Goal: Task Accomplishment & Management: Manage account settings

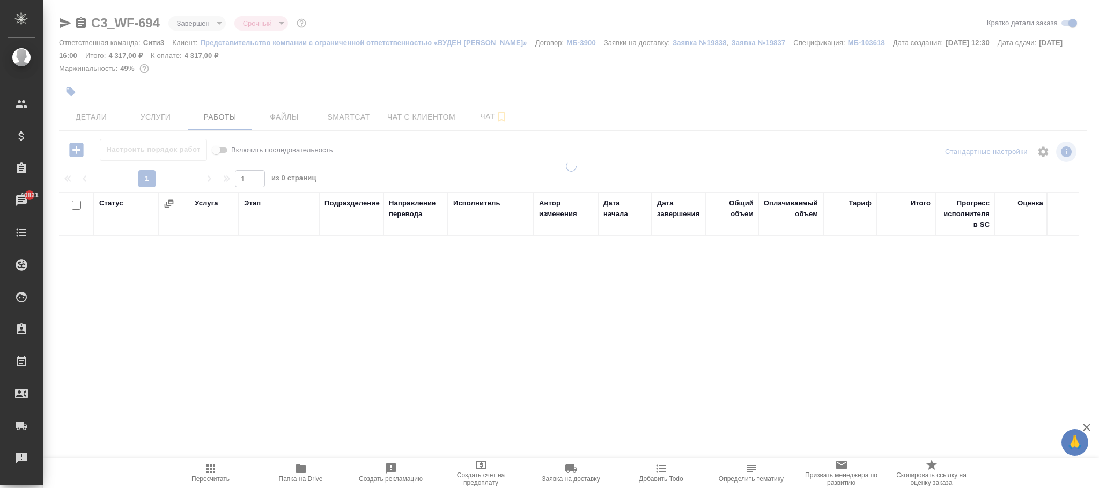
click at [198, 25] on body "🙏 .cls-1 fill:#fff; AWATERA Фокина Наталья n.fokina Клиенты Спецификации Заказы…" at bounding box center [549, 244] width 1099 height 488
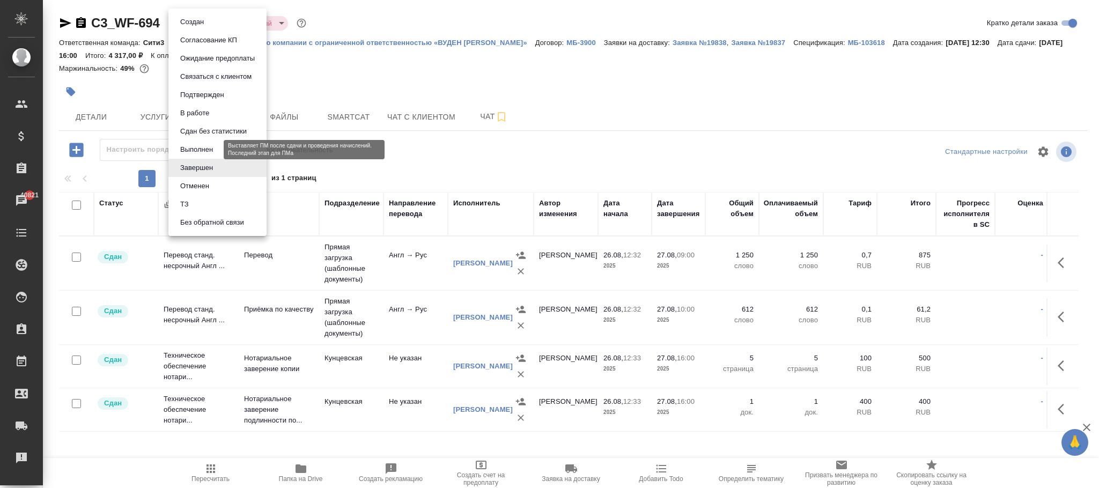
click at [195, 147] on button "Выполнен" at bounding box center [196, 150] width 39 height 12
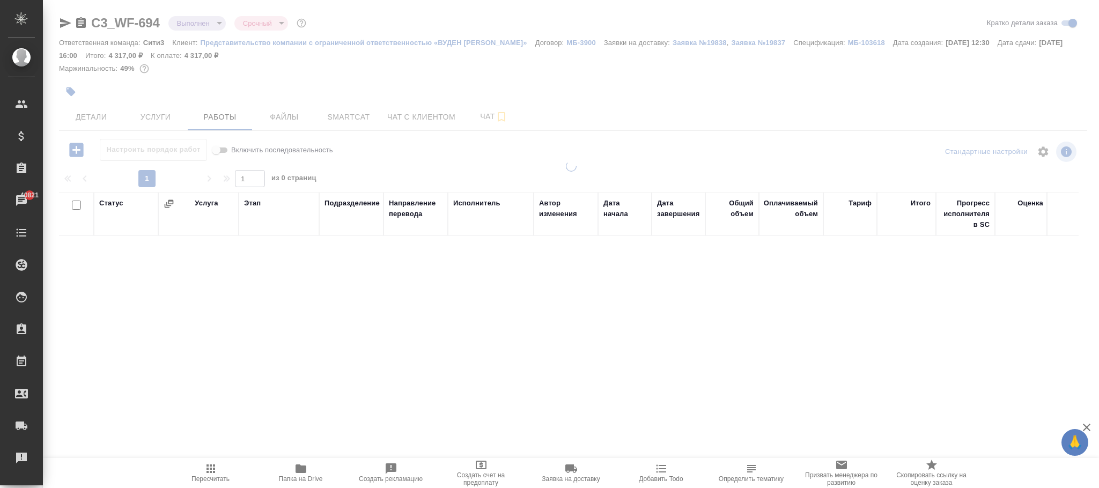
click at [93, 119] on div at bounding box center [571, 230] width 1056 height 461
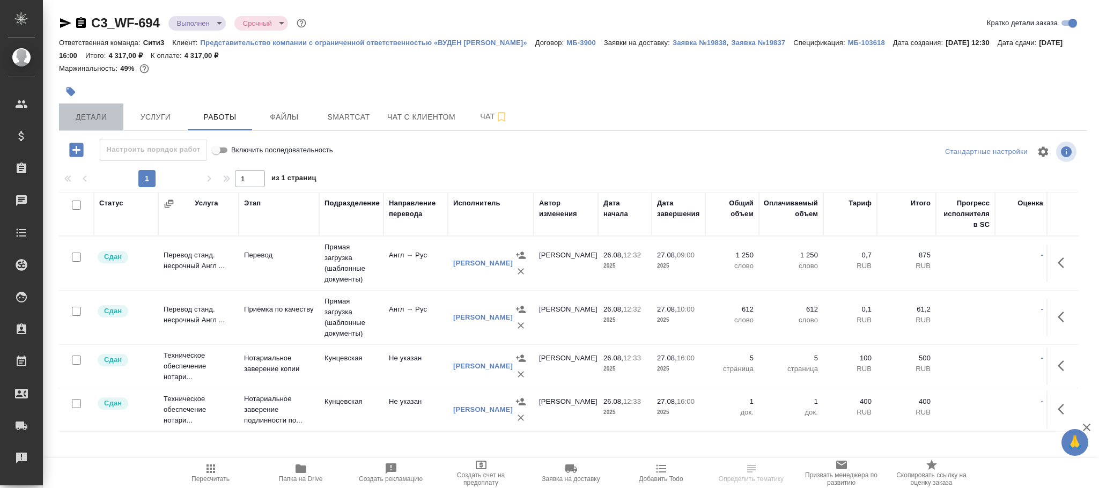
click at [116, 116] on span "Детали" at bounding box center [90, 116] width 51 height 13
click at [92, 118] on span "Детали" at bounding box center [90, 116] width 51 height 13
click at [99, 116] on span "Детали" at bounding box center [90, 116] width 51 height 13
click at [98, 103] on button "Детали" at bounding box center [91, 116] width 64 height 27
click at [94, 116] on span "Детали" at bounding box center [90, 116] width 51 height 13
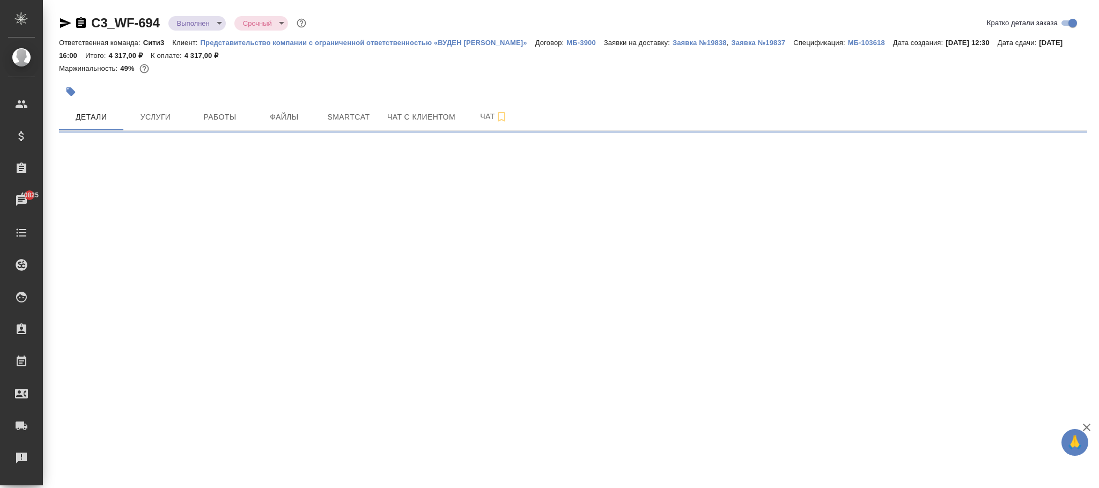
select select "RU"
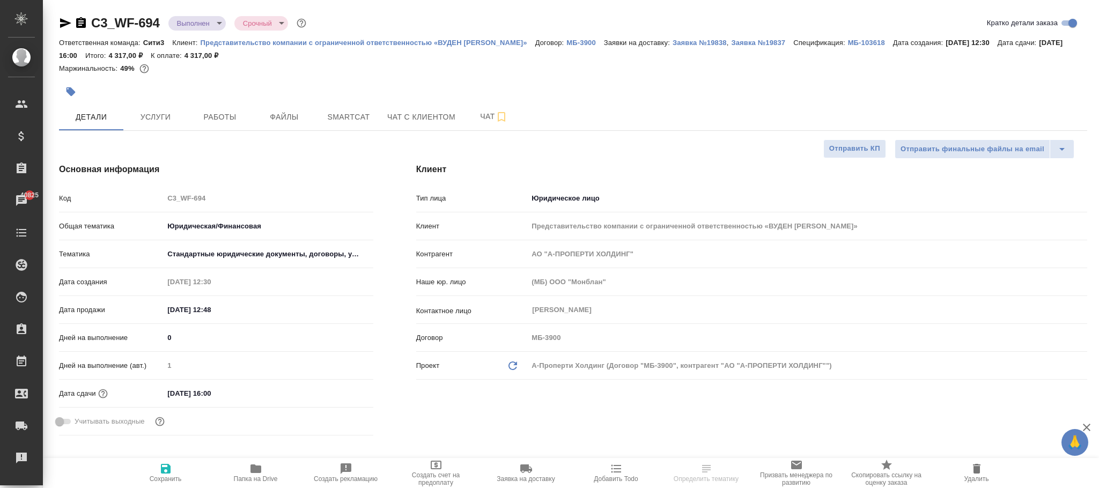
type textarea "x"
type input "Тарабановская Анастасия"
type input "Веселова Юлия"
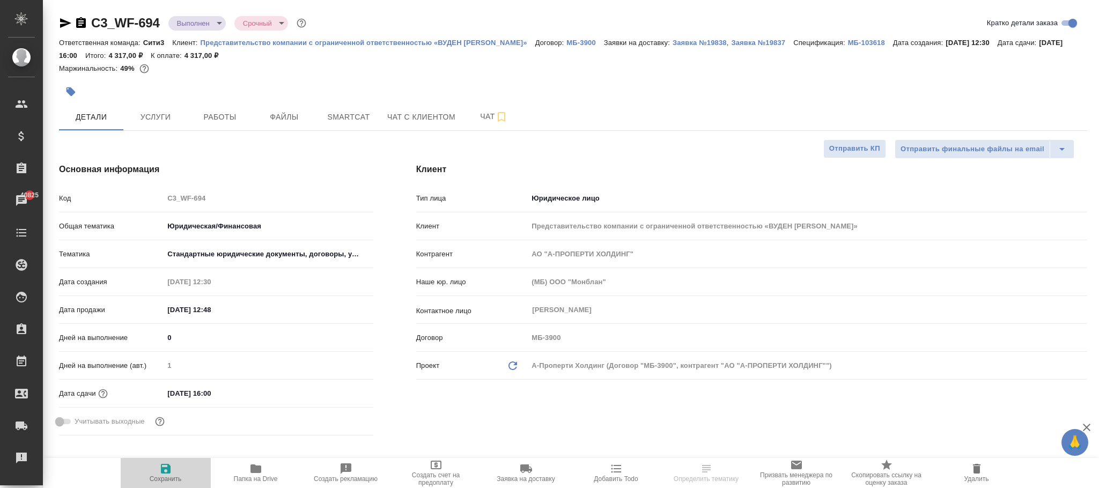
click at [176, 471] on span "Сохранить" at bounding box center [165, 472] width 77 height 20
type textarea "x"
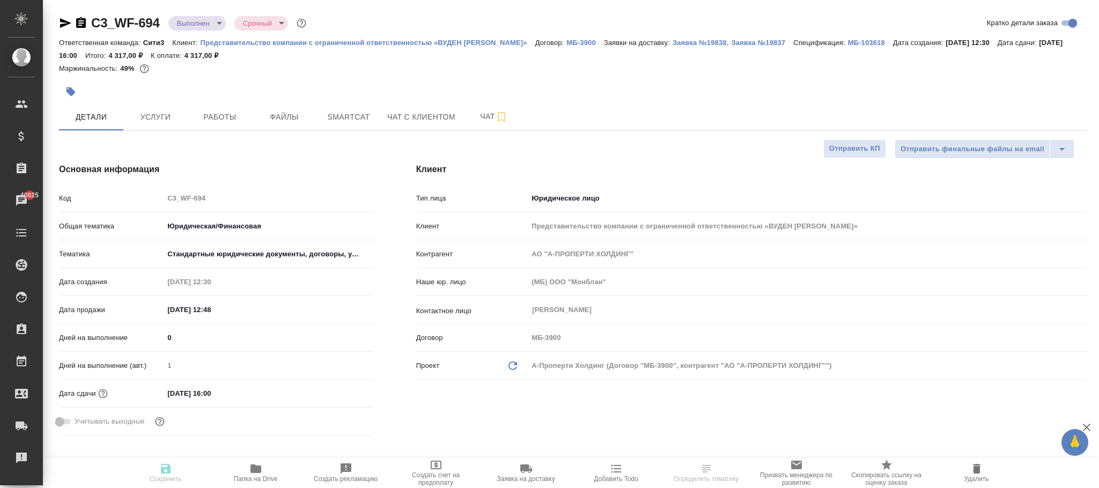
type textarea "x"
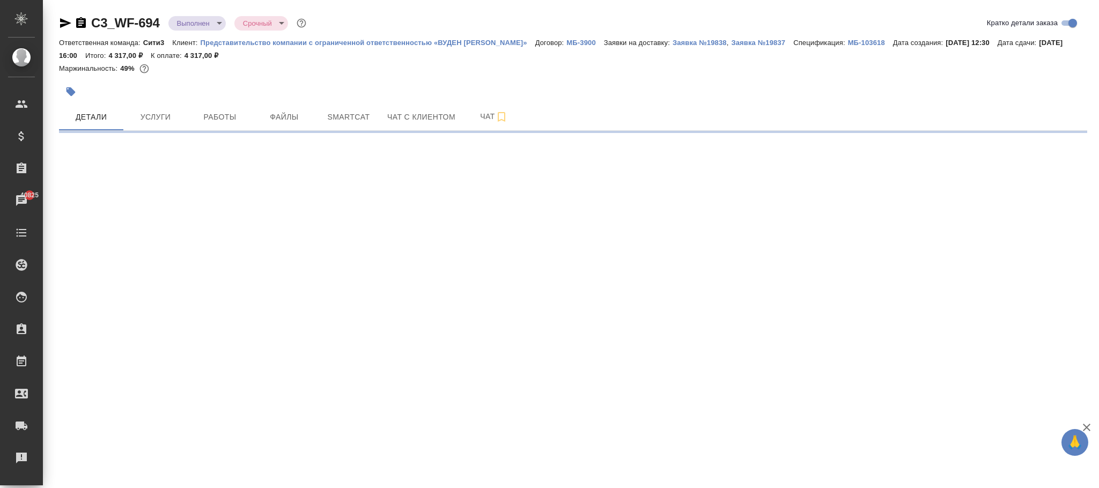
select select "RU"
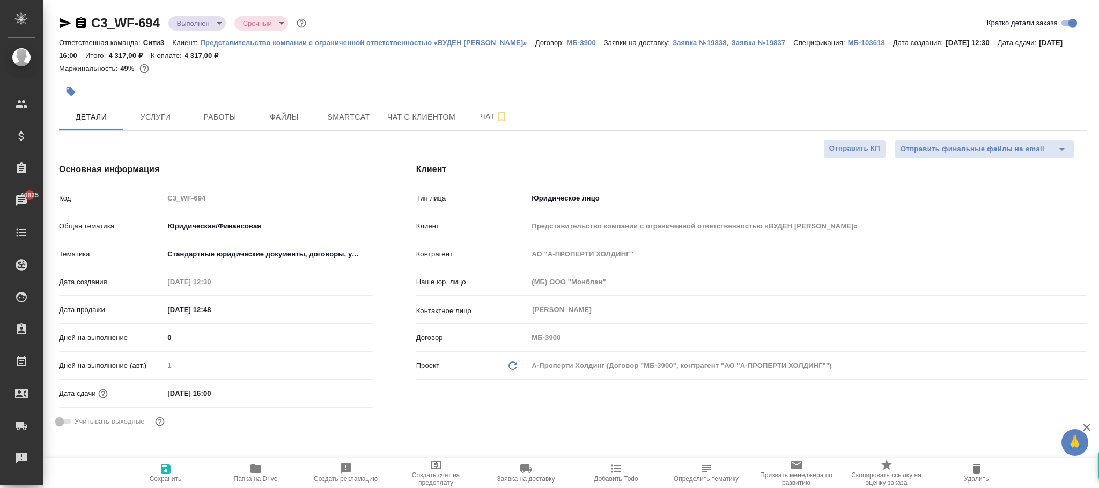
type textarea "x"
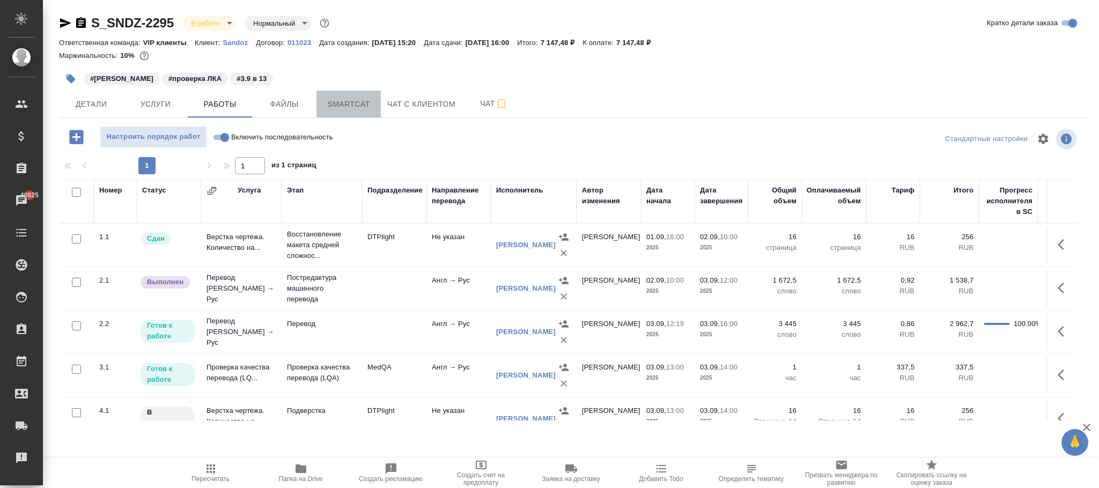
click at [351, 111] on span "Smartcat" at bounding box center [348, 104] width 51 height 13
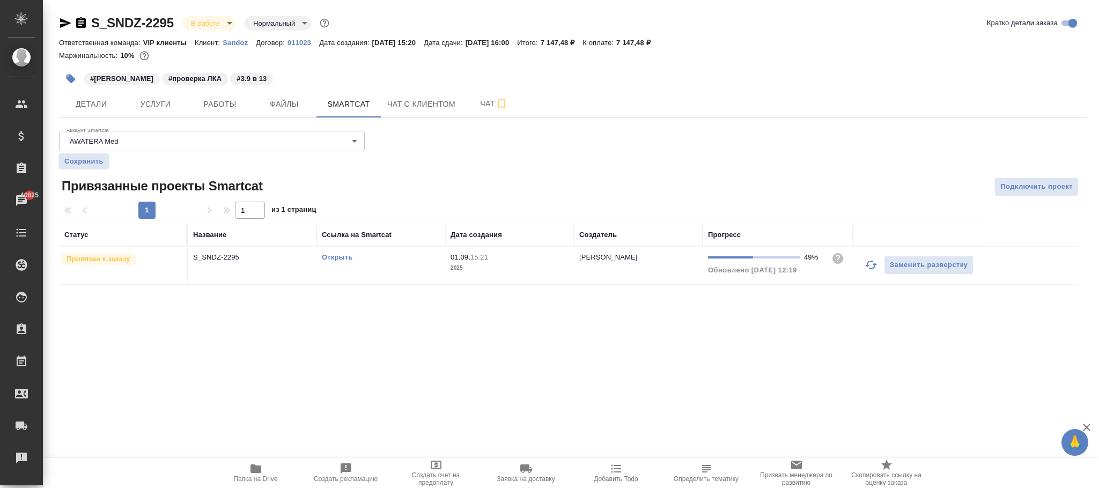
click at [538, 259] on span "01.09, 15:21" at bounding box center [509, 257] width 118 height 11
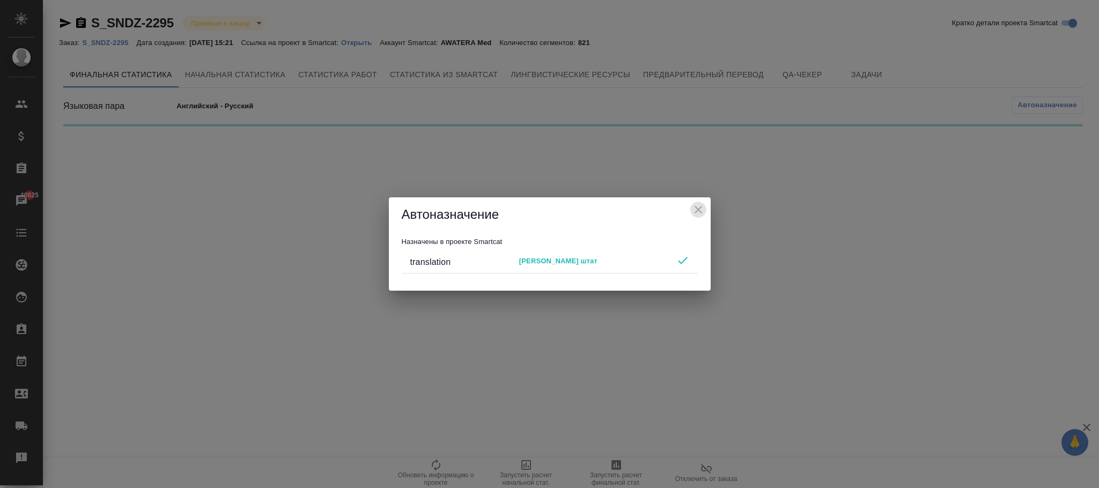
click at [698, 211] on icon "close" at bounding box center [698, 210] width 8 height 8
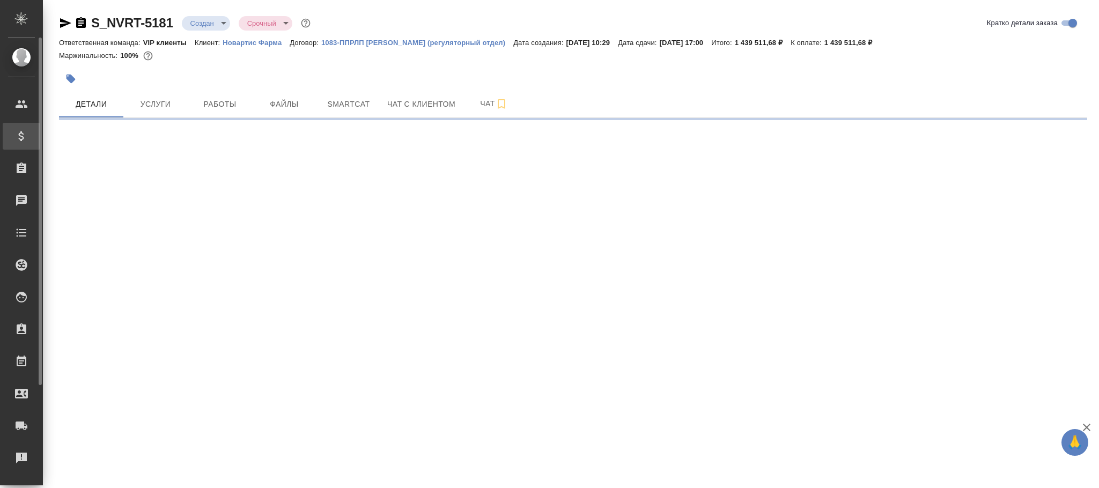
select select "RU"
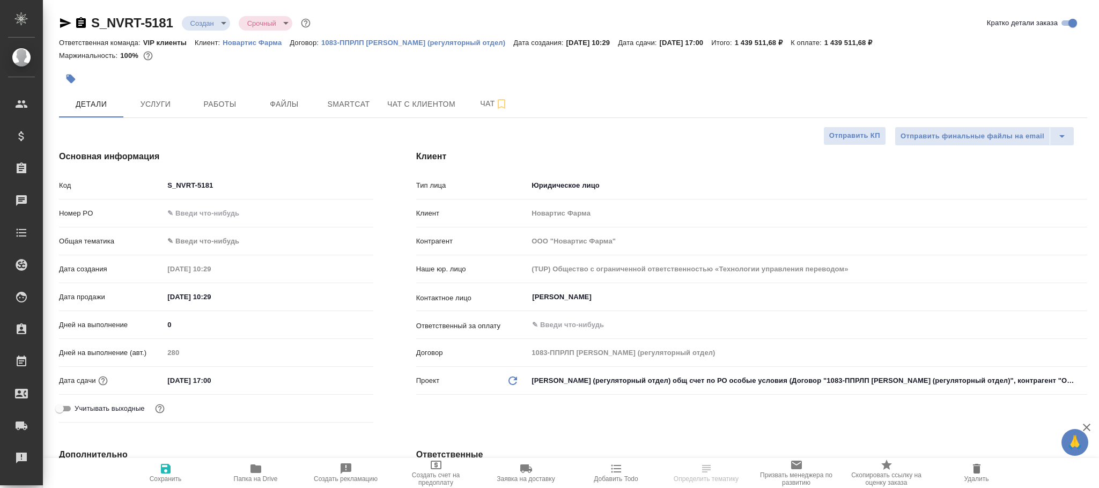
type textarea "x"
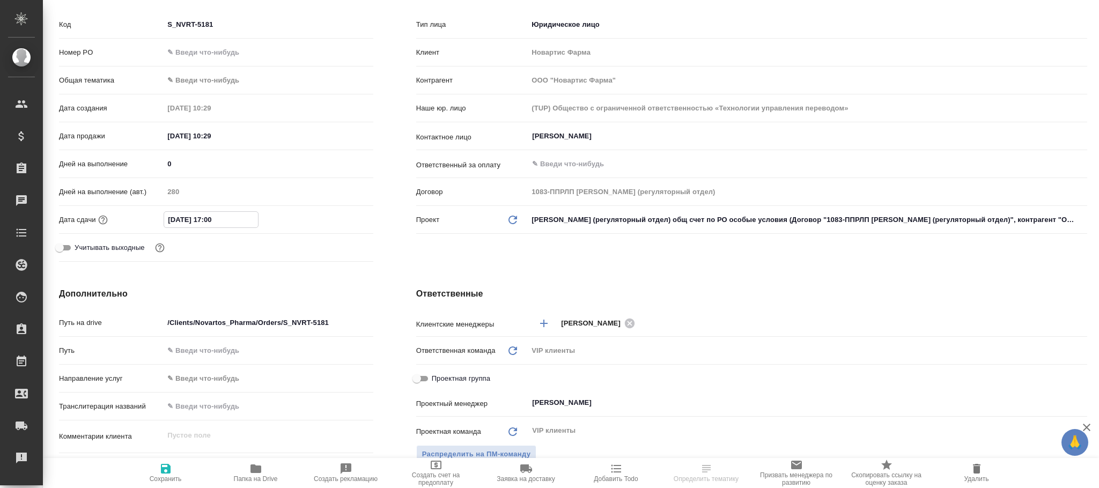
click at [182, 216] on input "02.11.2025 17:00" at bounding box center [211, 220] width 94 height 16
type input "02.12.0251 70:0_"
type textarea "x"
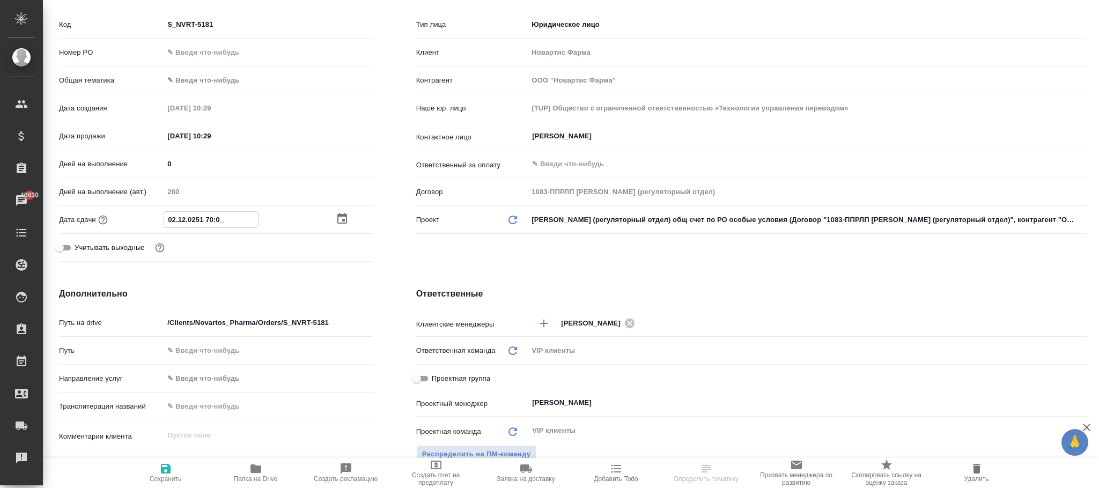
type input "02.12.2025 17:00"
type textarea "x"
type input "02.12.2025 17:00"
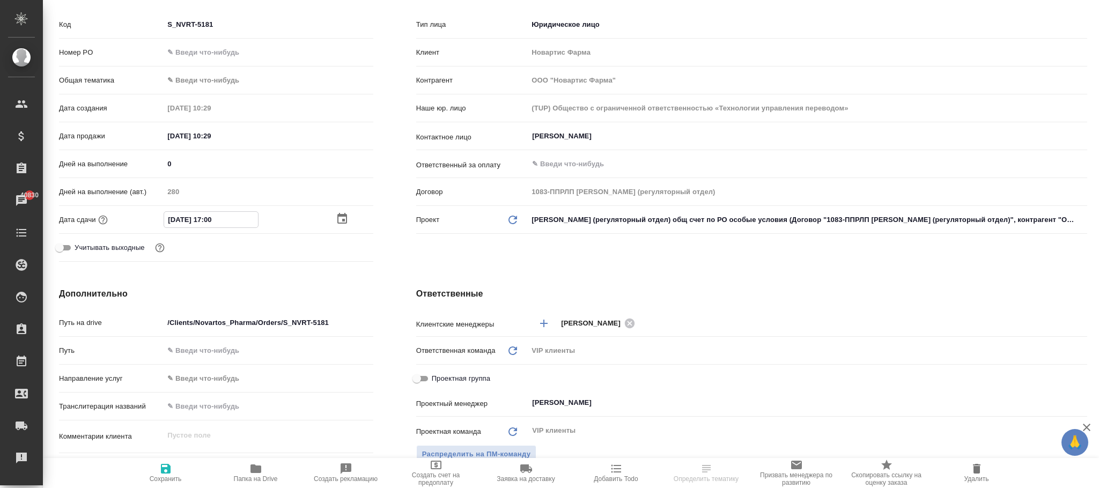
drag, startPoint x: 171, startPoint y: 466, endPoint x: 196, endPoint y: 438, distance: 38.4
click at [171, 467] on icon "button" at bounding box center [165, 468] width 13 height 13
type textarea "x"
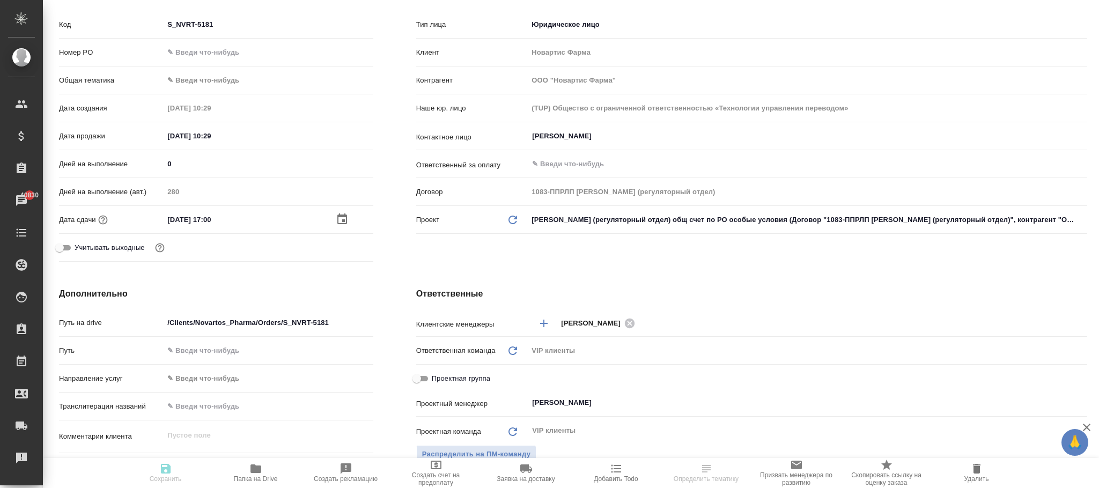
type textarea "x"
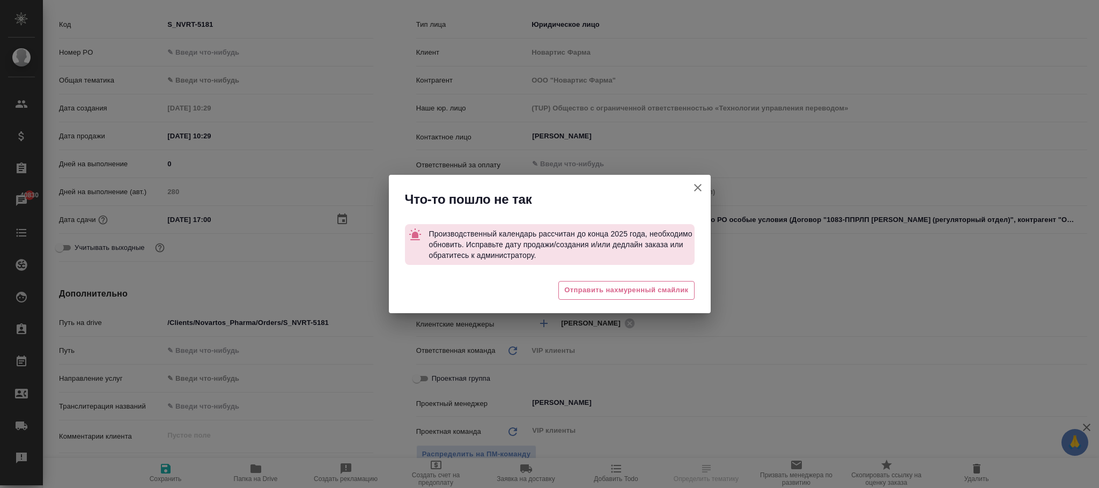
click at [696, 186] on icon "button" at bounding box center [697, 187] width 13 height 13
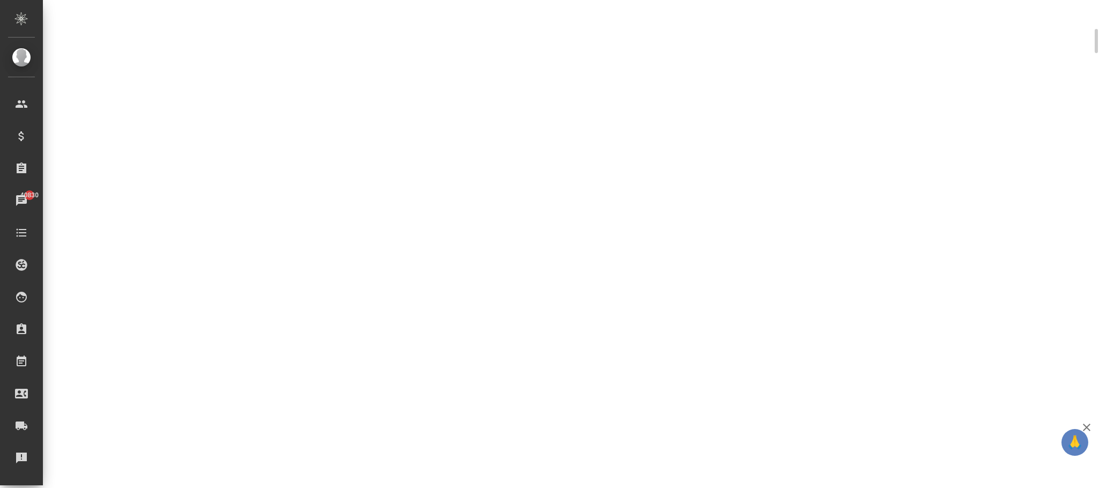
scroll to position [152, 0]
select select "RU"
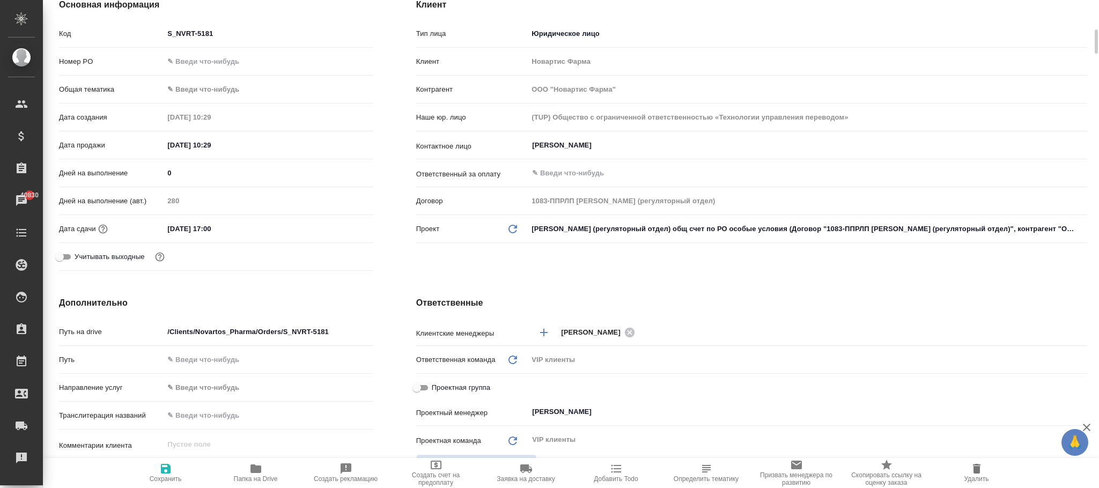
type textarea "x"
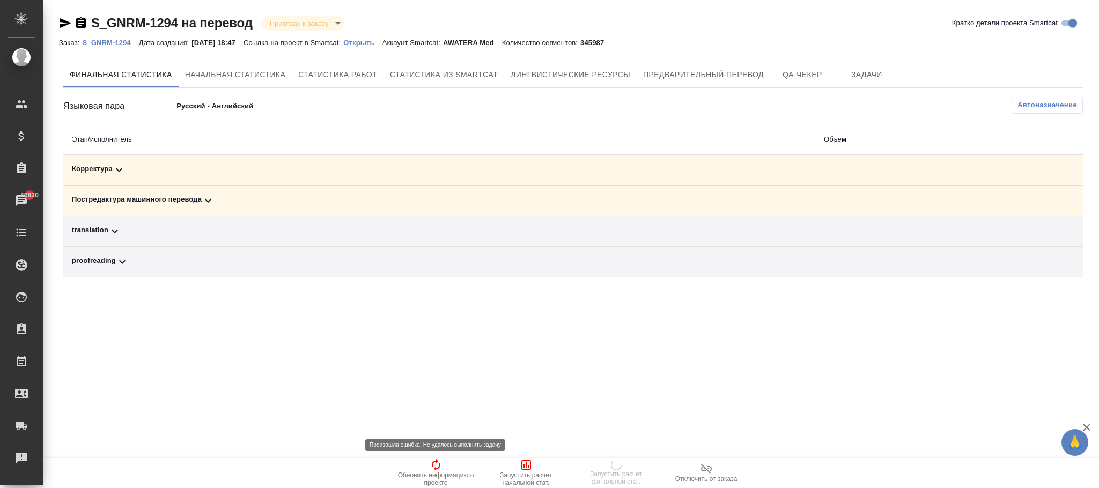
click at [434, 465] on icon "button" at bounding box center [435, 464] width 13 height 13
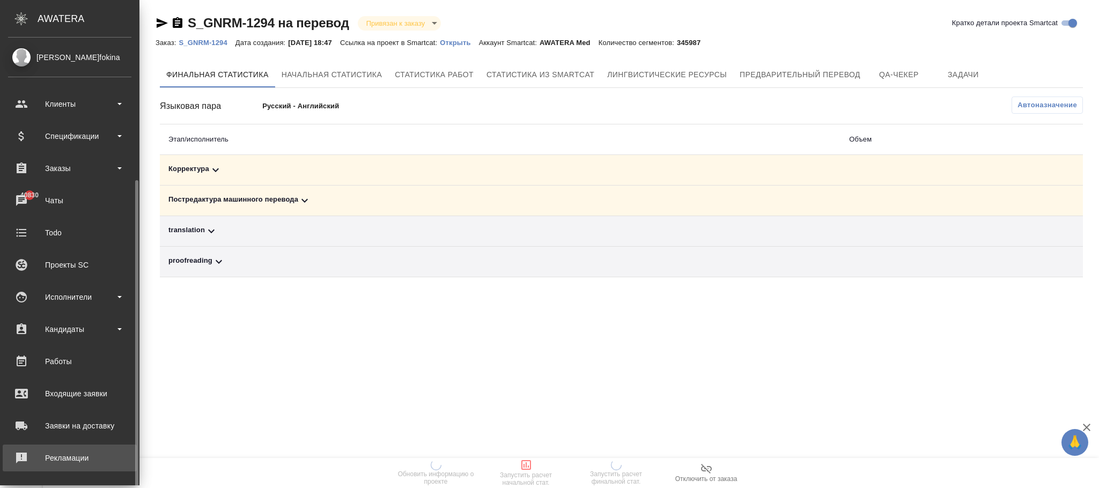
scroll to position [130, 0]
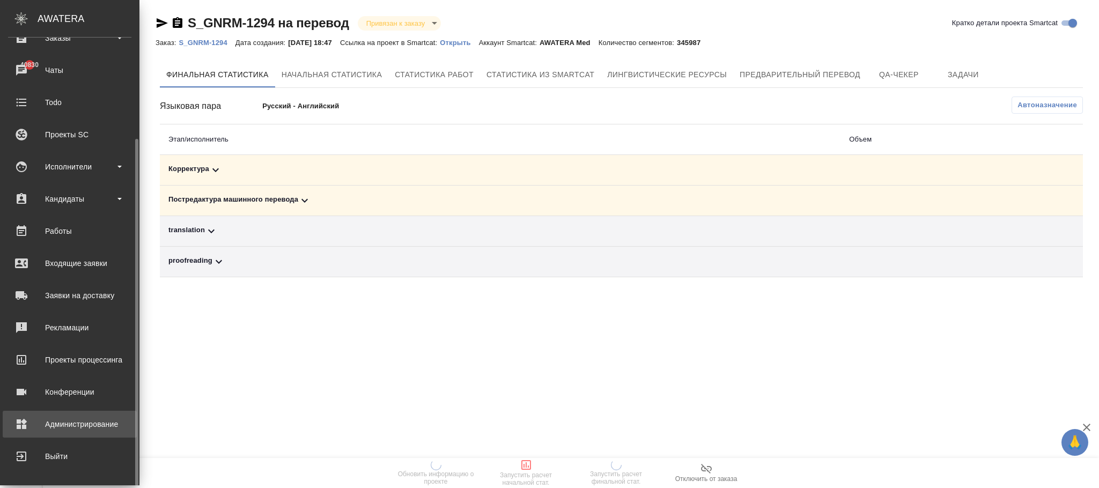
click at [57, 428] on div "Администрирование" at bounding box center [69, 424] width 123 height 16
click at [68, 423] on div "Администрирование" at bounding box center [69, 424] width 123 height 16
click at [69, 423] on div "Администрирование" at bounding box center [69, 424] width 123 height 16
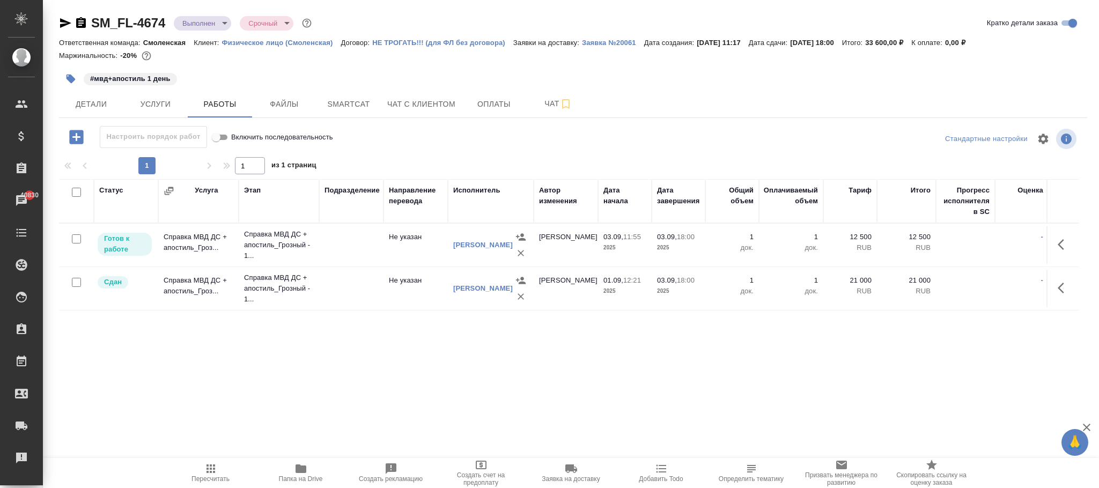
click at [217, 470] on span "Пересчитать" at bounding box center [210, 472] width 77 height 20
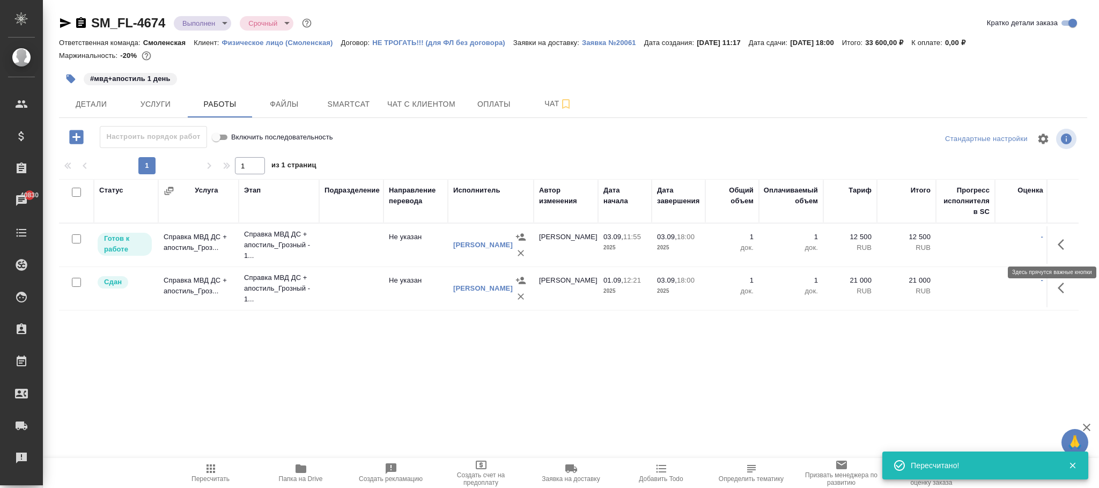
click at [1058, 240] on icon "button" at bounding box center [1063, 244] width 13 height 13
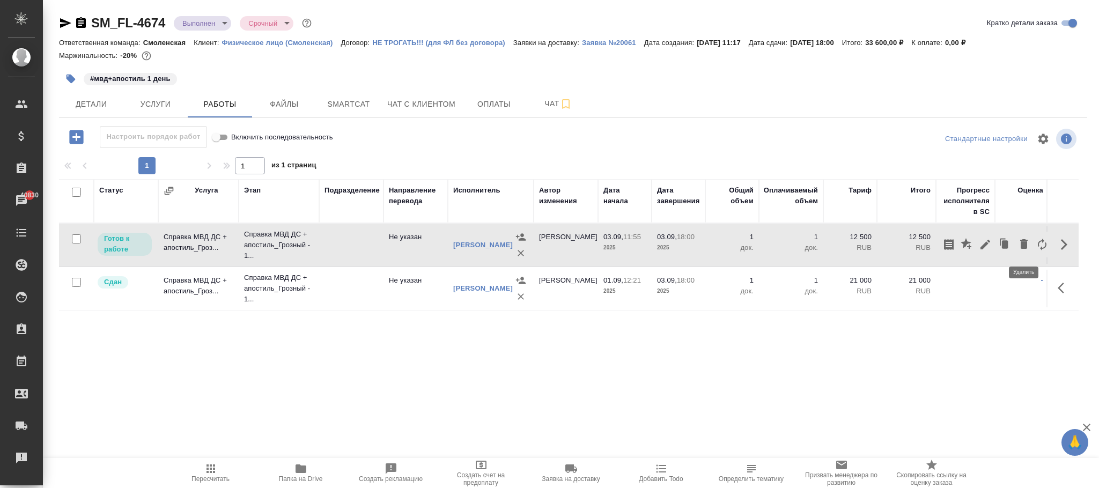
click at [1023, 246] on icon "button" at bounding box center [1024, 244] width 8 height 10
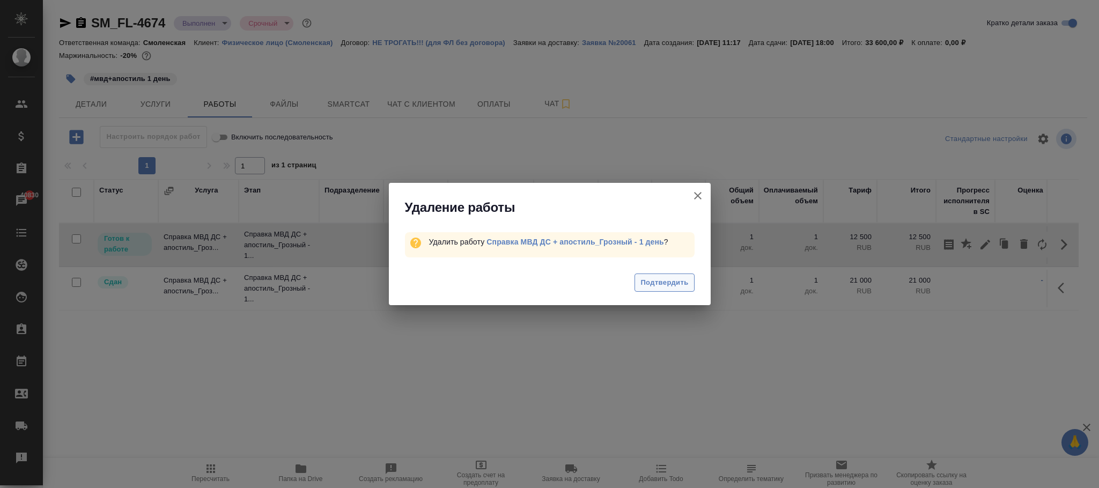
click at [654, 277] on span "Подтвердить" at bounding box center [664, 283] width 48 height 12
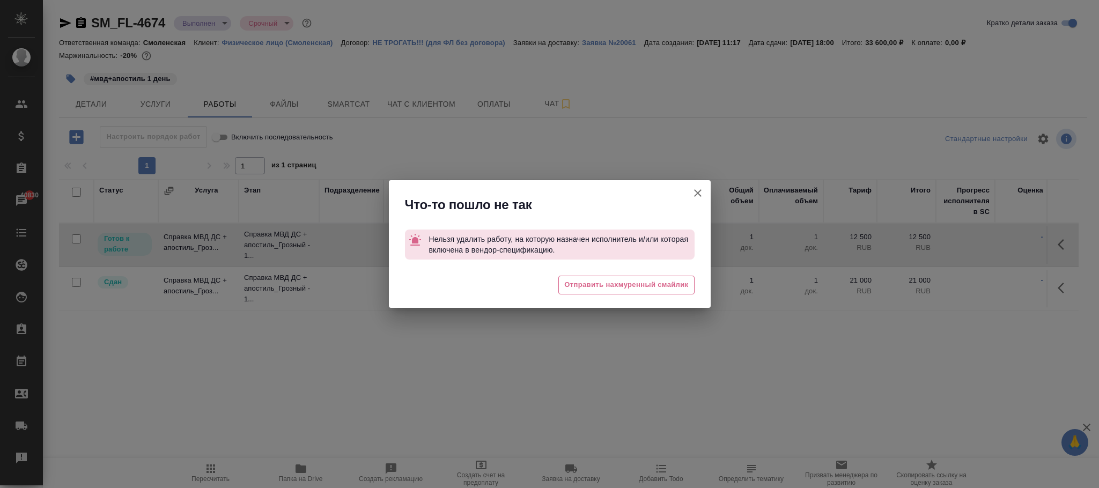
click at [690, 195] on button "Группировать работы по услугам" at bounding box center [698, 193] width 26 height 26
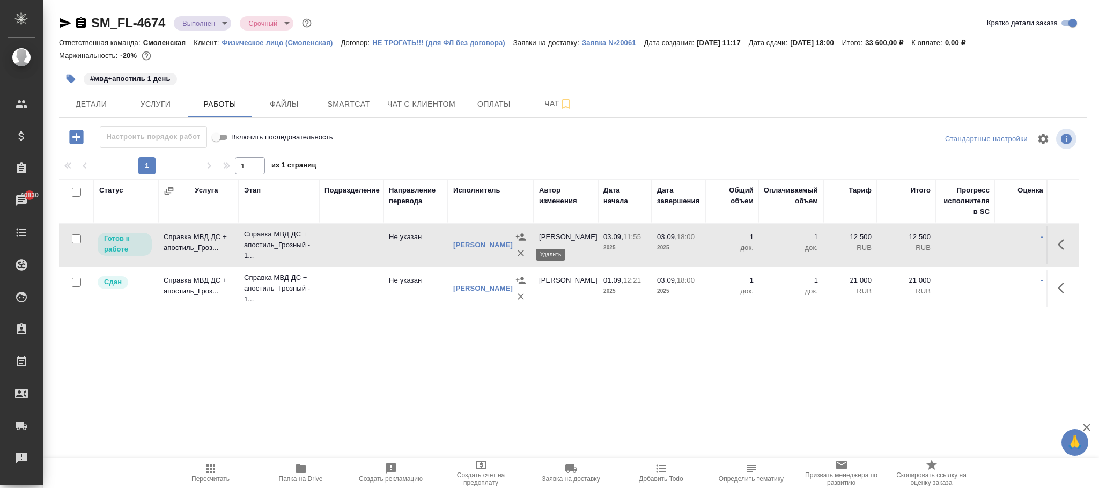
click at [522, 253] on icon "button" at bounding box center [520, 253] width 11 height 11
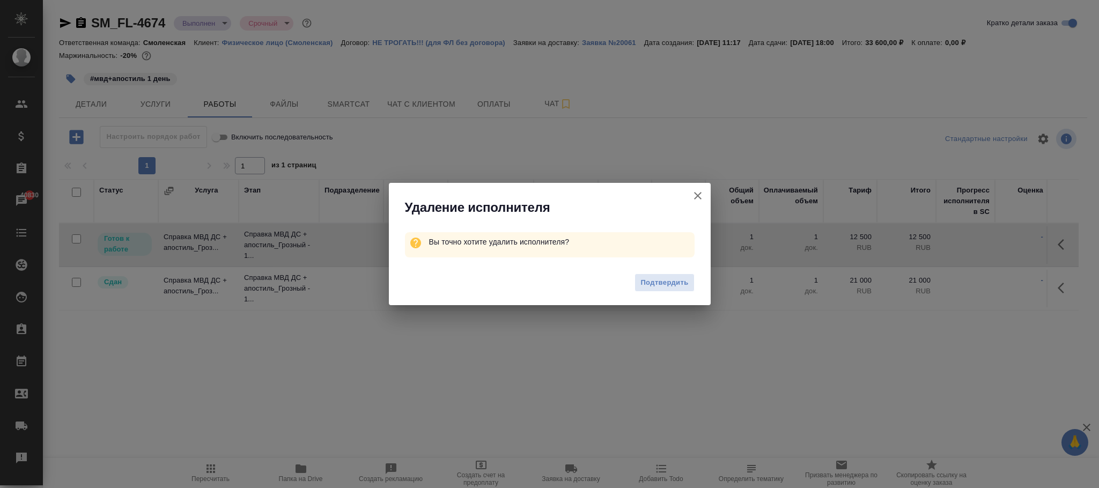
drag, startPoint x: 657, startPoint y: 284, endPoint x: 668, endPoint y: 284, distance: 11.3
click at [660, 284] on span "Подтвердить" at bounding box center [664, 283] width 48 height 12
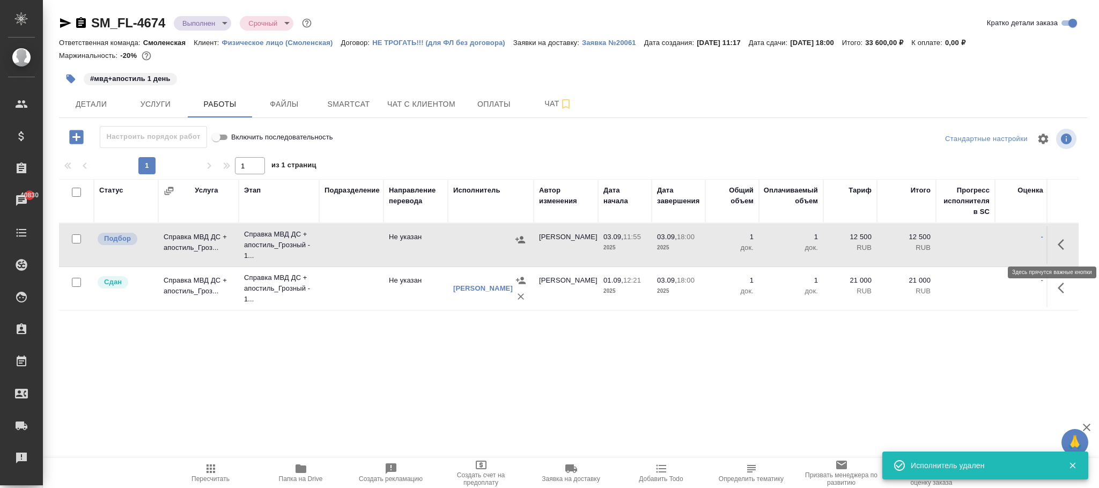
click at [1063, 242] on icon "button" at bounding box center [1063, 244] width 13 height 13
click at [1025, 240] on icon "button" at bounding box center [1023, 244] width 13 height 13
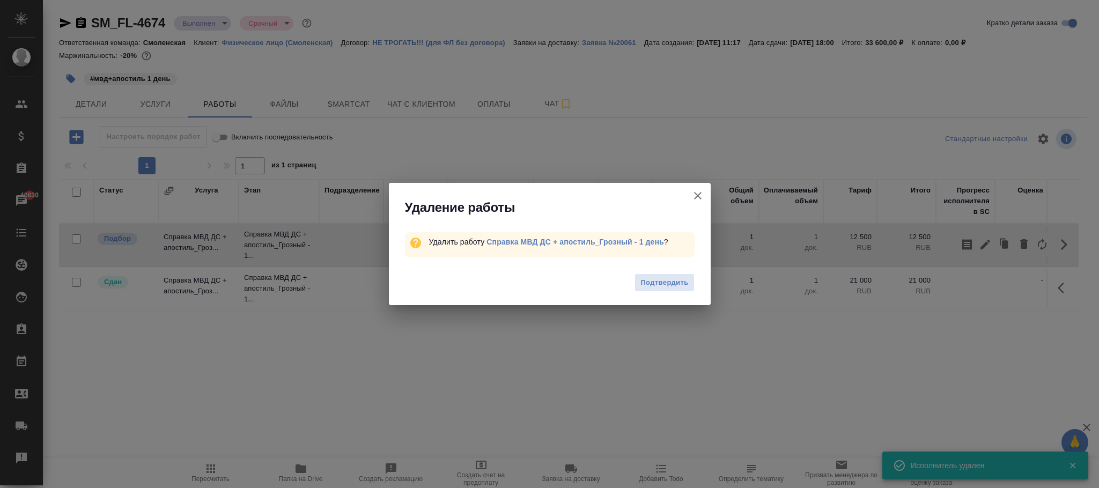
click at [657, 284] on span "Подтвердить" at bounding box center [664, 283] width 48 height 12
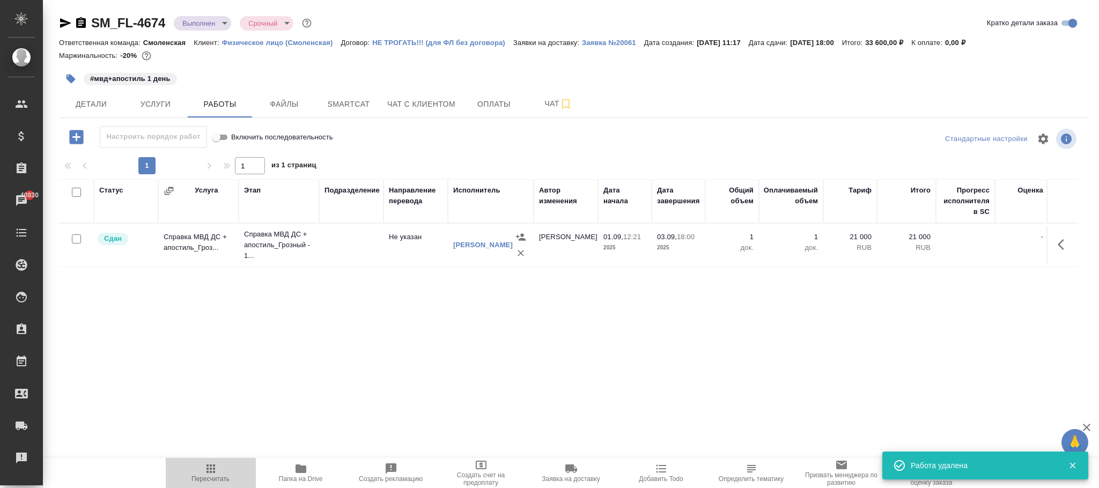
click at [210, 473] on icon "button" at bounding box center [210, 468] width 9 height 9
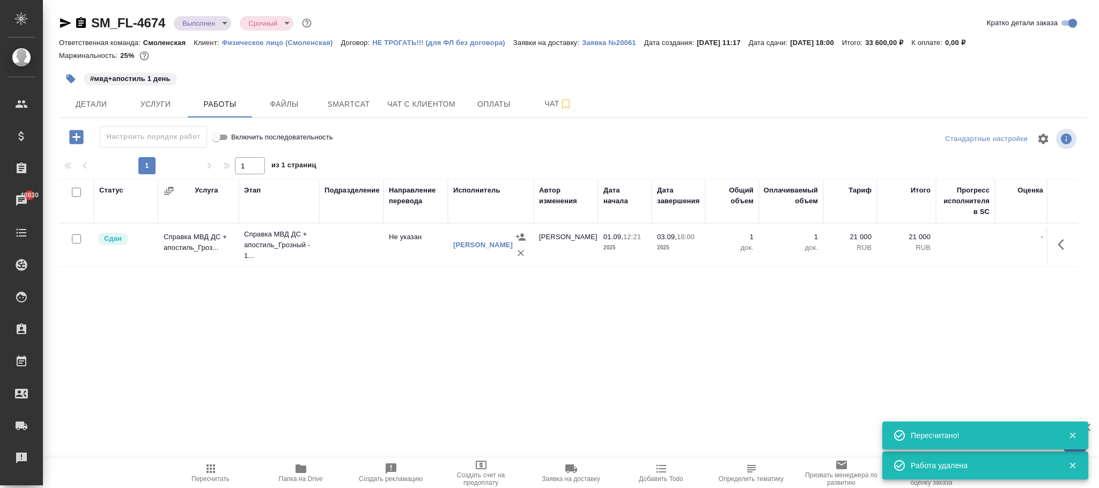
click at [211, 473] on icon "button" at bounding box center [210, 468] width 9 height 9
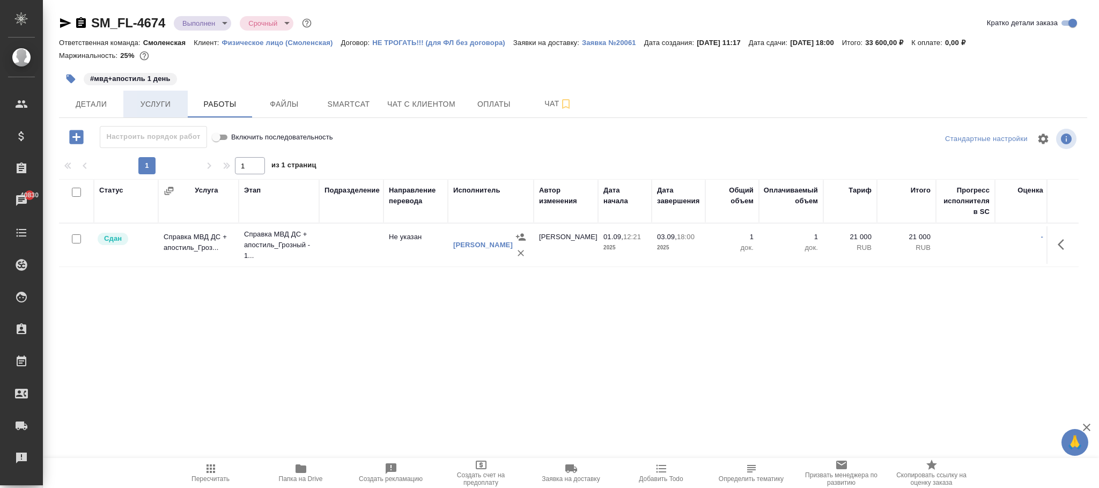
click at [166, 105] on span "Услуги" at bounding box center [155, 104] width 51 height 13
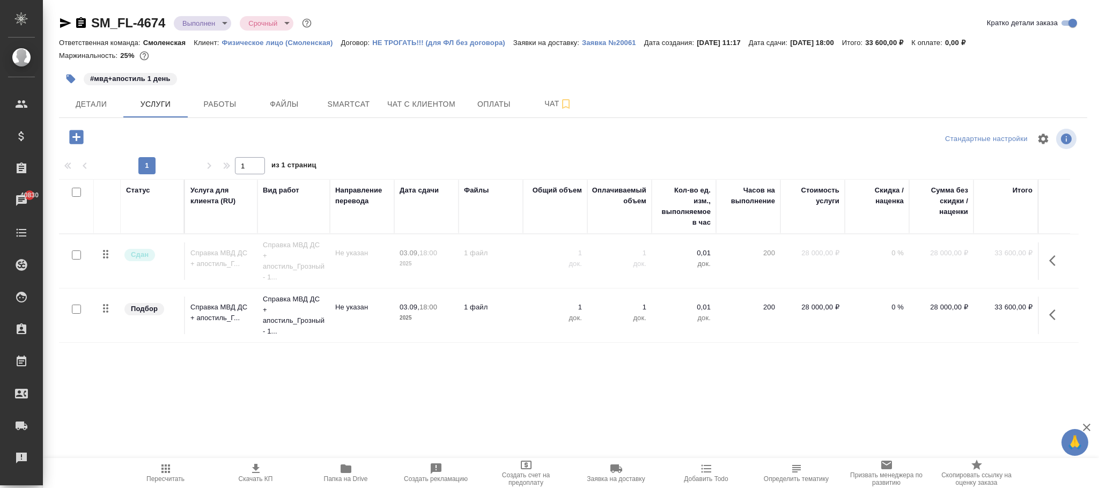
drag, startPoint x: 169, startPoint y: 470, endPoint x: 275, endPoint y: 451, distance: 107.4
click at [173, 470] on span "Пересчитать" at bounding box center [165, 472] width 77 height 20
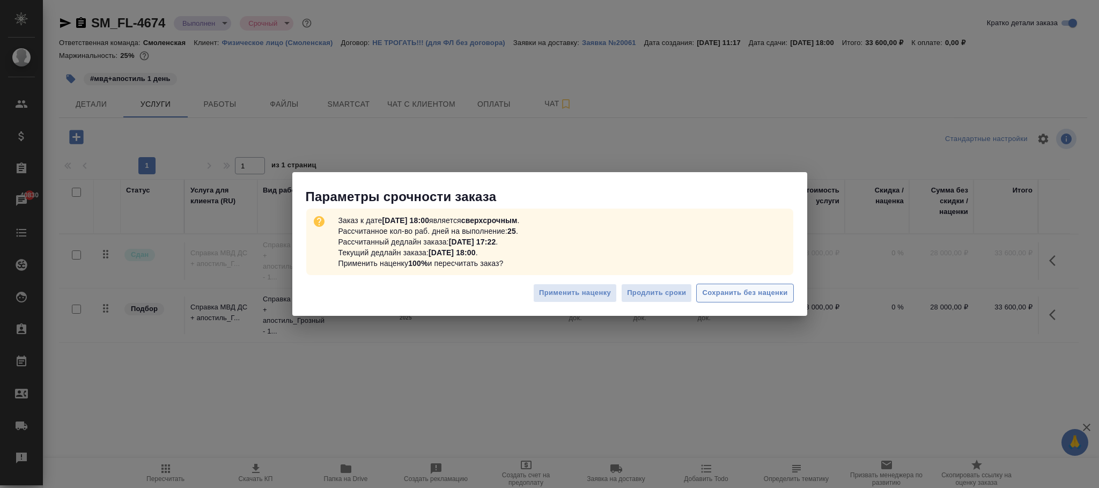
click at [767, 290] on span "Сохранить без наценки" at bounding box center [744, 293] width 85 height 12
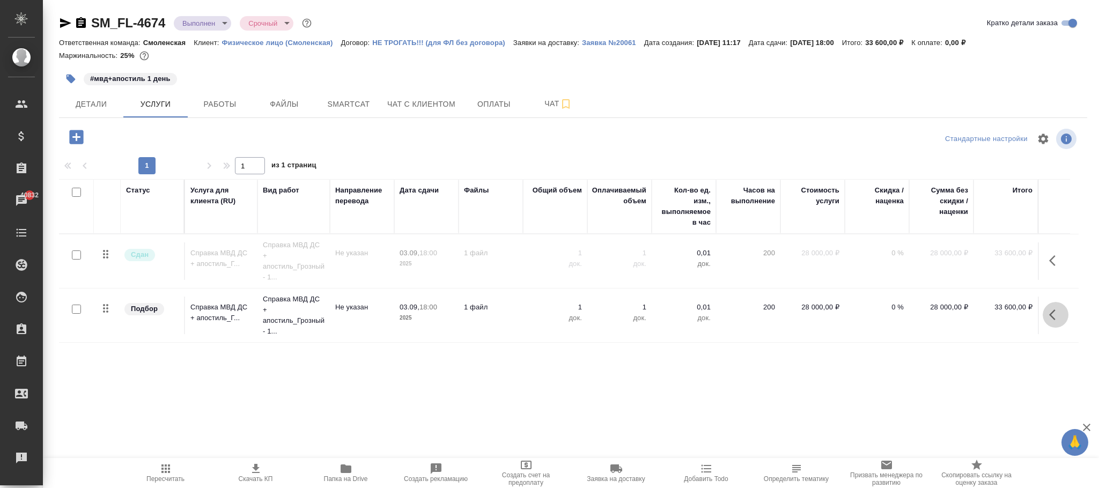
click at [1051, 314] on icon "button" at bounding box center [1052, 314] width 6 height 11
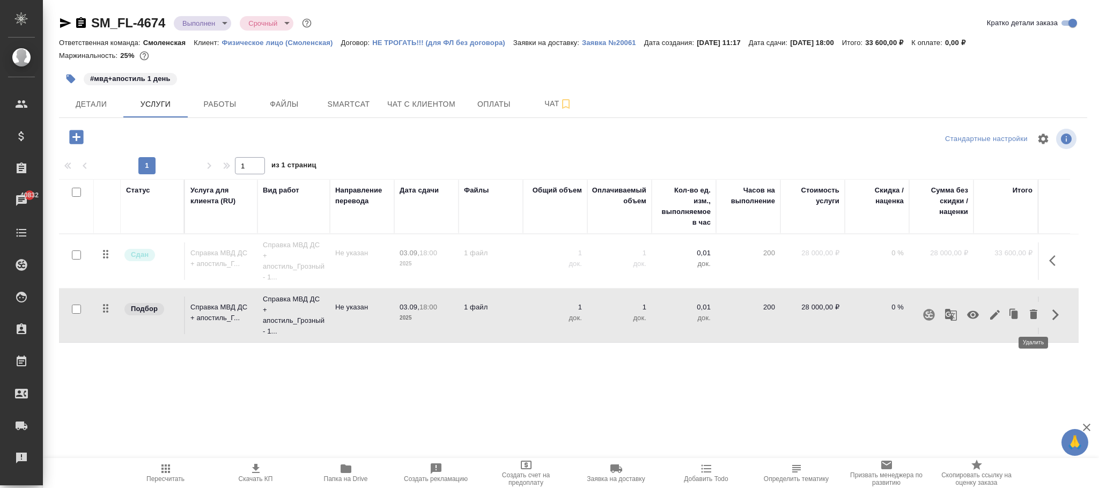
click at [1033, 314] on icon "button" at bounding box center [1033, 314] width 8 height 10
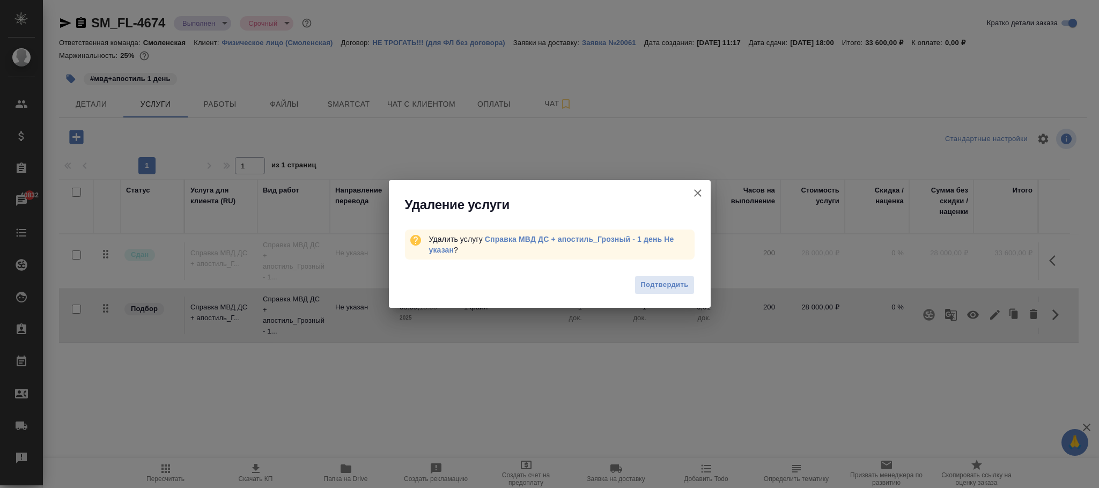
click at [657, 280] on span "Подтвердить" at bounding box center [664, 285] width 48 height 12
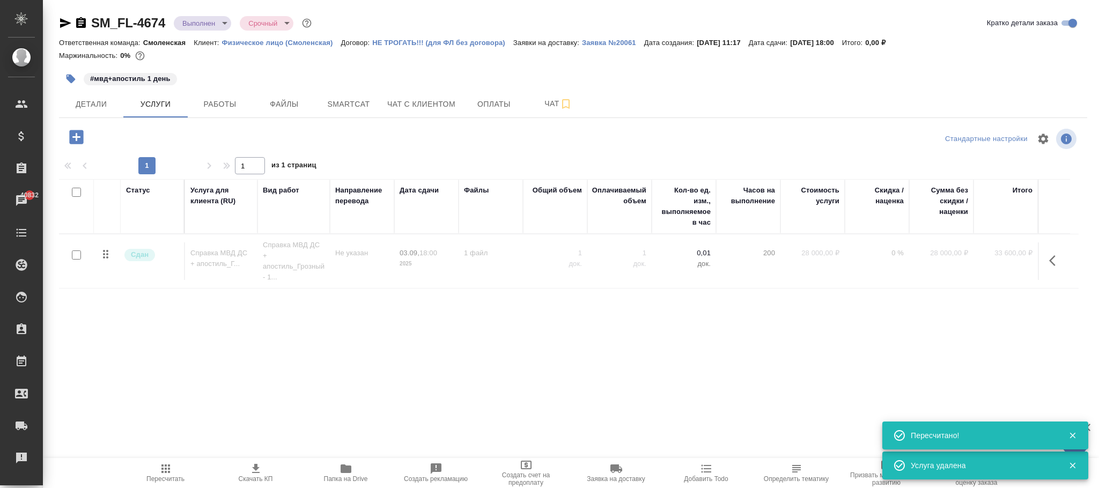
click at [1052, 259] on icon "button" at bounding box center [1052, 260] width 6 height 11
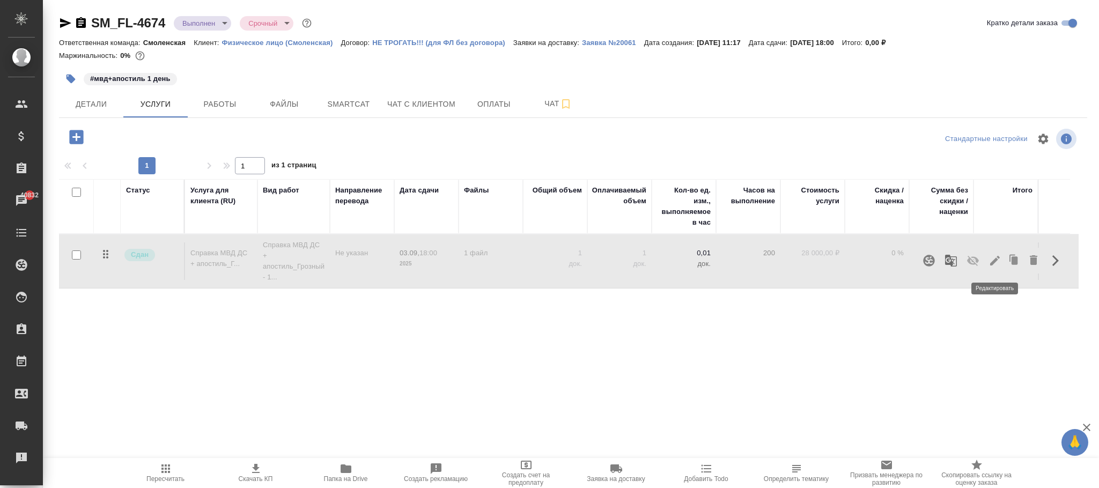
click at [995, 264] on icon "button" at bounding box center [994, 260] width 13 height 13
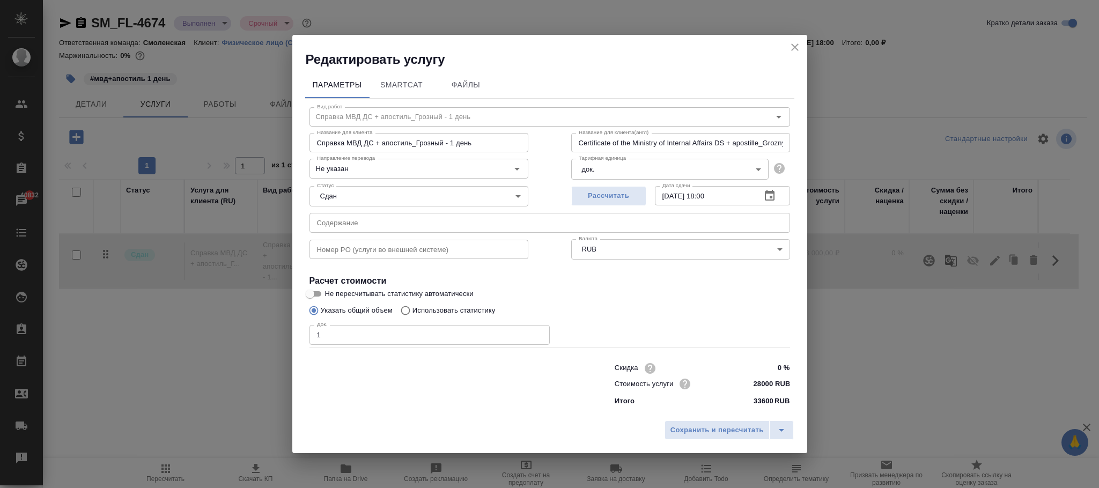
click at [796, 46] on icon "close" at bounding box center [794, 47] width 13 height 13
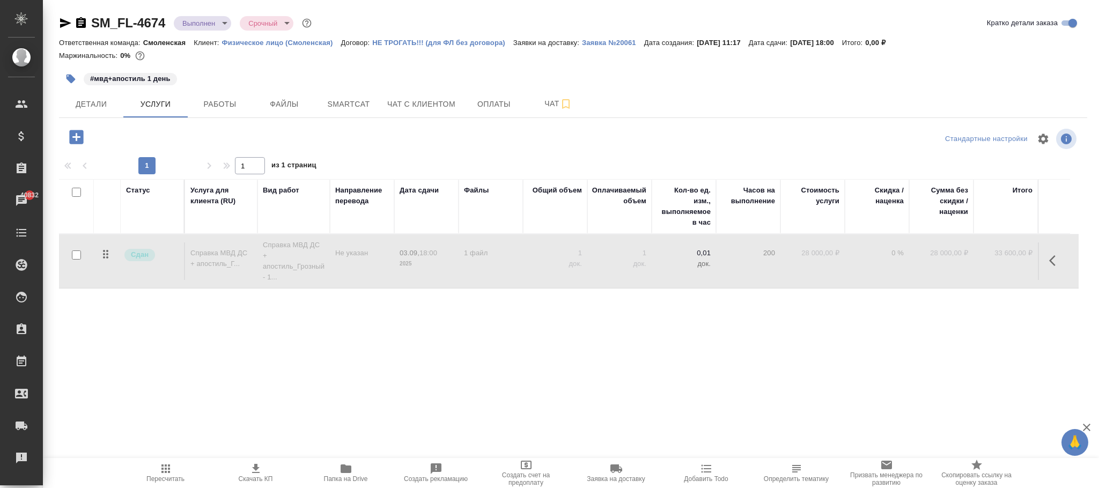
click at [1056, 262] on icon "button" at bounding box center [1055, 260] width 13 height 13
click at [976, 262] on icon "button" at bounding box center [973, 261] width 12 height 10
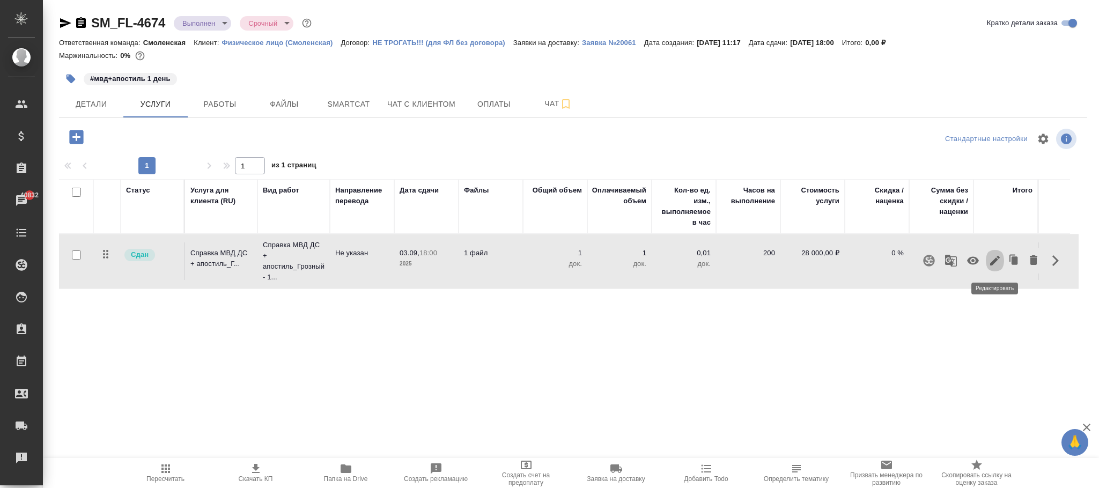
click at [999, 260] on icon "button" at bounding box center [994, 260] width 13 height 13
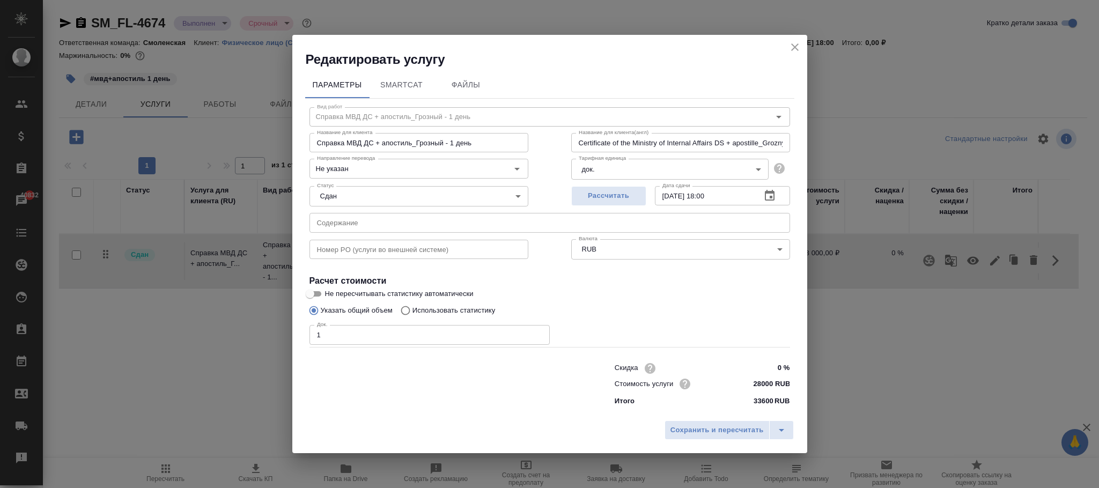
click at [797, 47] on icon "close" at bounding box center [794, 47] width 13 height 13
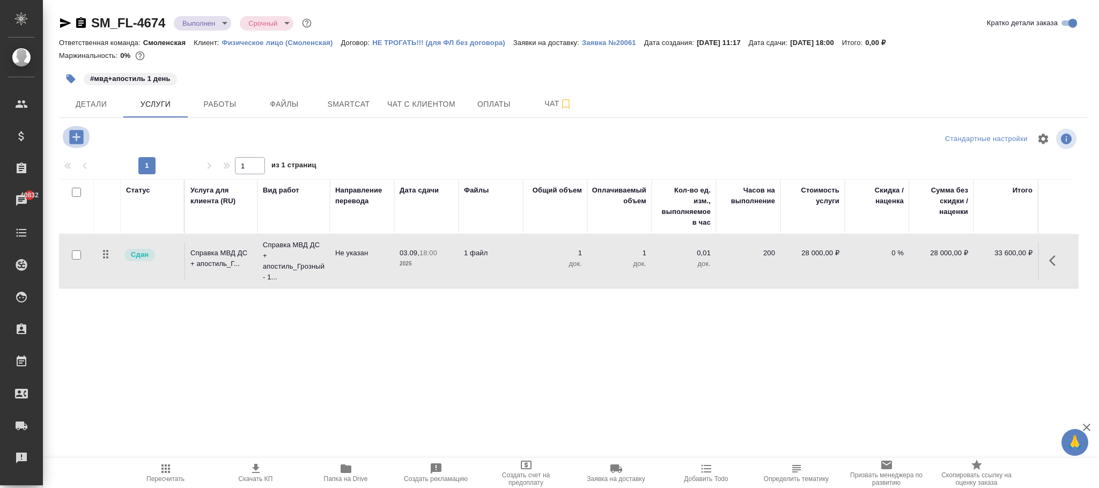
click at [78, 140] on icon "button" at bounding box center [76, 137] width 14 height 14
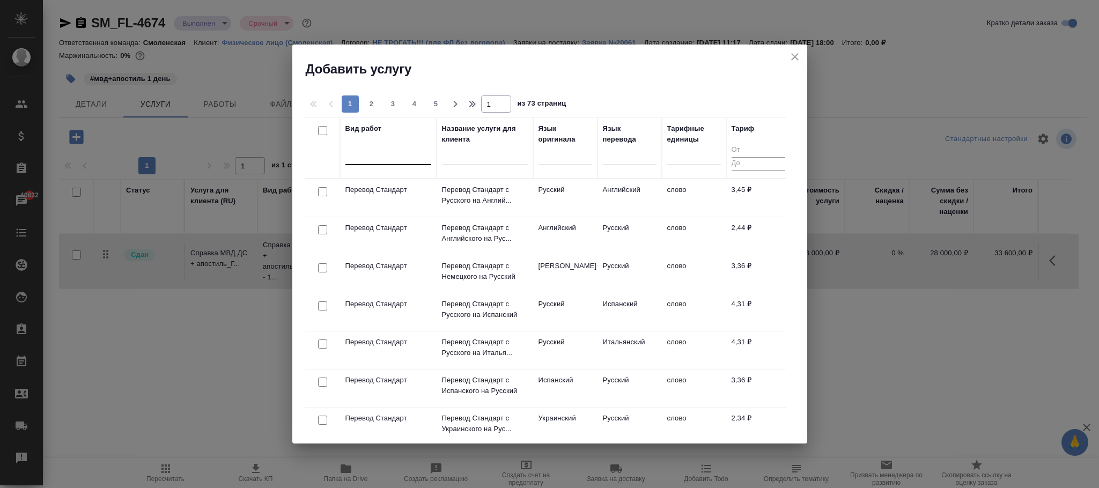
click at [354, 162] on div at bounding box center [388, 154] width 86 height 16
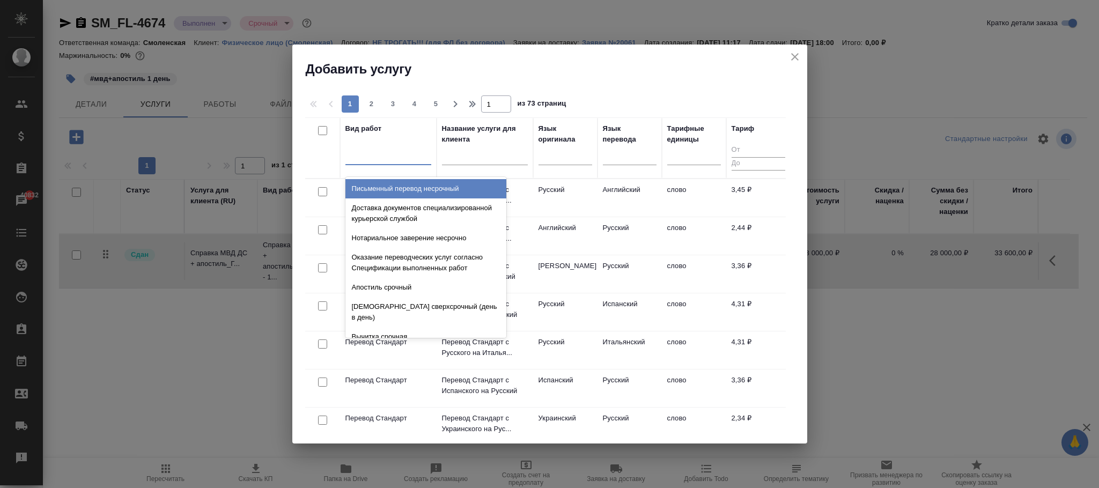
paste input "Справка МВД ДС + апостиль_Грозный - 1 день"
type input "Справка МВД ДС + апостиль_Грозный - 1 день"
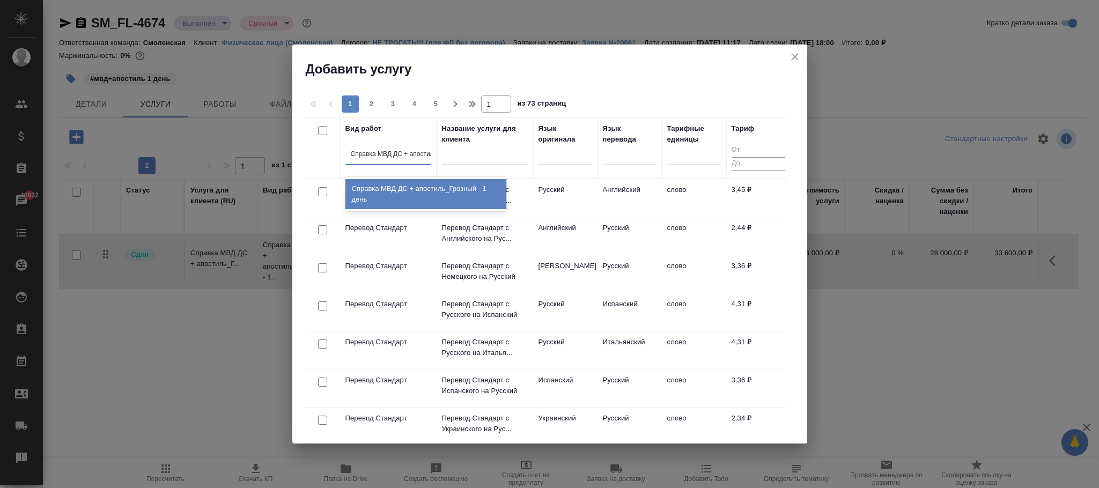
scroll to position [0, 60]
click at [483, 190] on div "Справка МВД ДС + апостиль_Грозный - 1 день" at bounding box center [425, 194] width 161 height 30
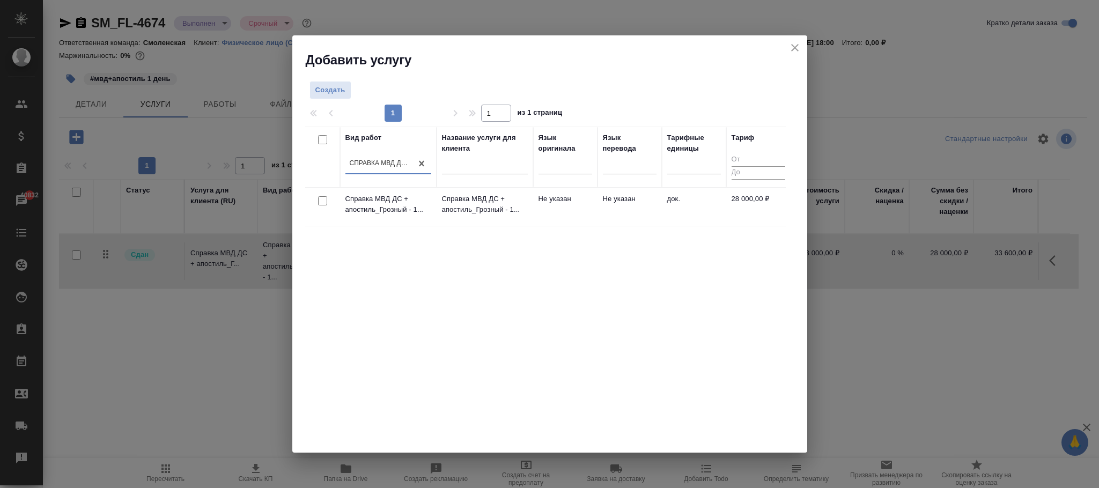
scroll to position [0, 1]
click at [674, 195] on td "док." at bounding box center [694, 207] width 64 height 38
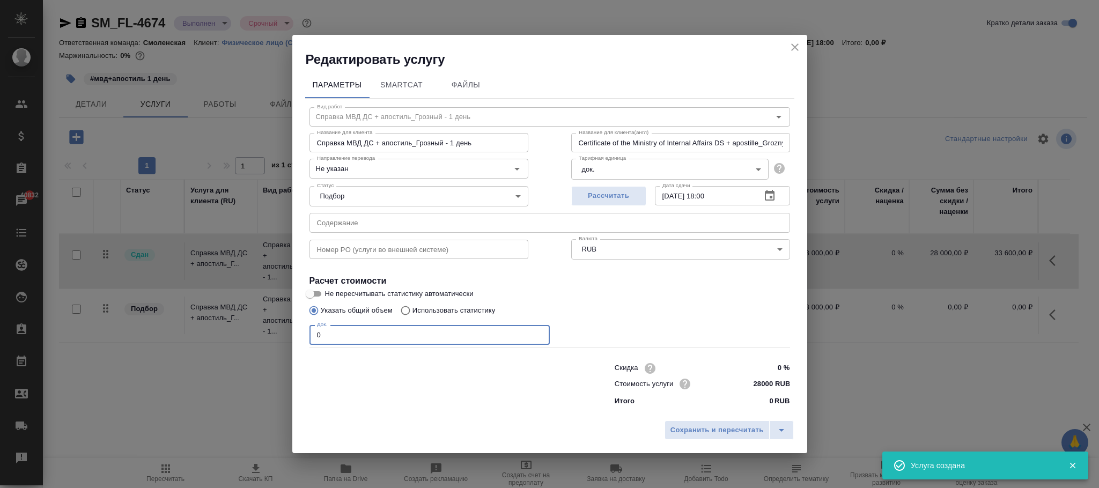
drag, startPoint x: 355, startPoint y: 342, endPoint x: 241, endPoint y: 335, distance: 114.4
click at [241, 335] on div "Редактировать услугу Параметры SmartCat Файлы Вид работ Справка МВД ДС + апости…" at bounding box center [549, 244] width 1099 height 488
type input "1"
click at [719, 433] on span "Сохранить и пересчитать" at bounding box center [716, 430] width 93 height 12
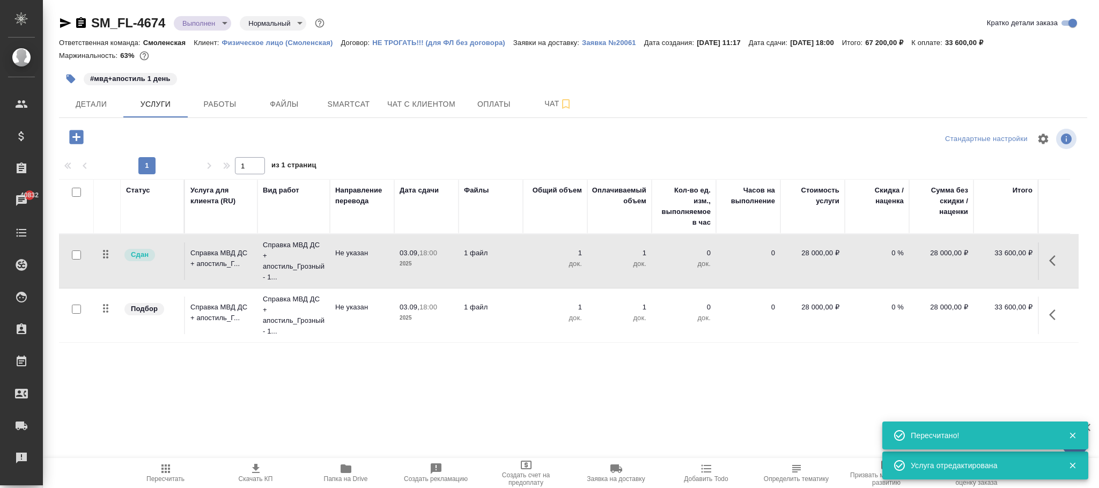
type input "normal"
click at [207, 103] on span "Работы" at bounding box center [219, 104] width 51 height 13
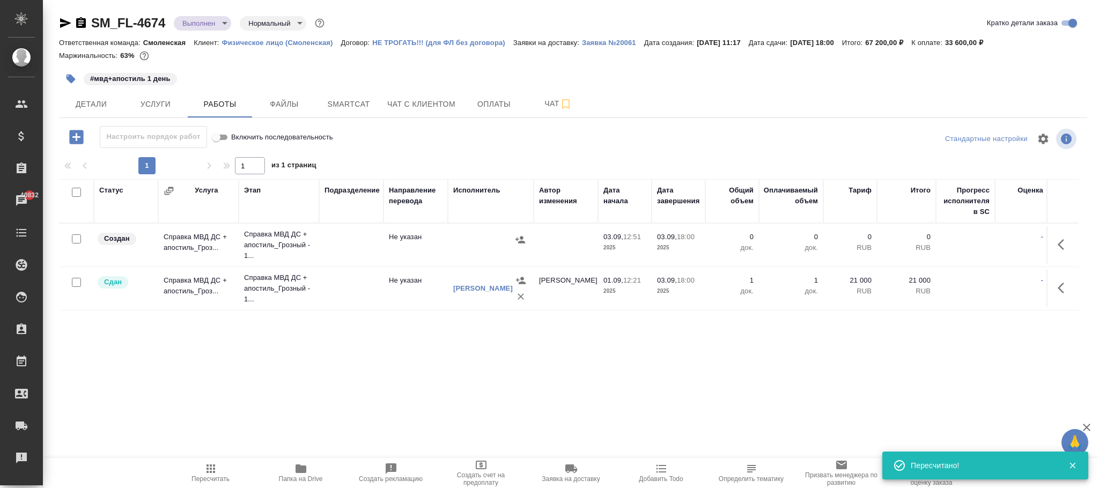
click at [74, 192] on input "checkbox" at bounding box center [76, 192] width 9 height 9
checkbox input "true"
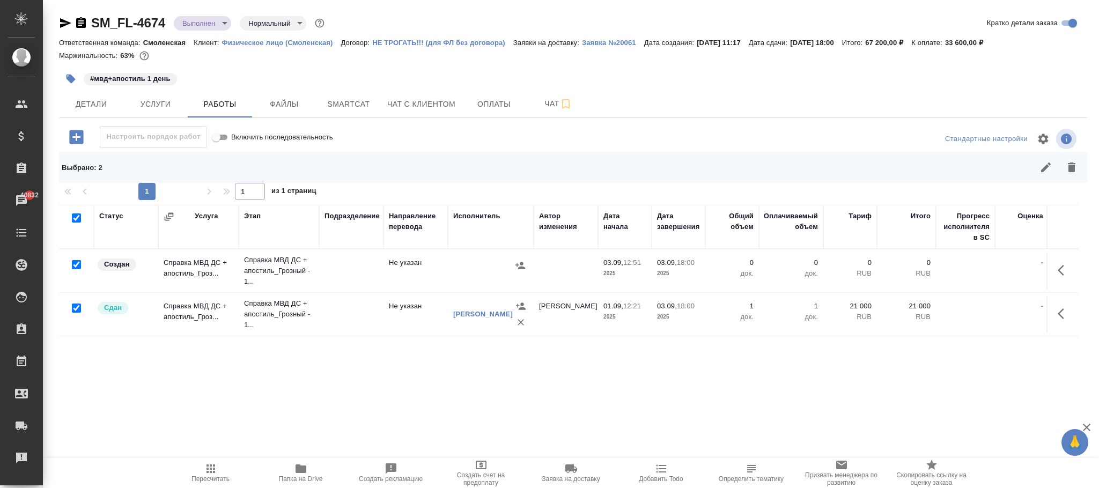
click at [510, 266] on div at bounding box center [490, 265] width 75 height 16
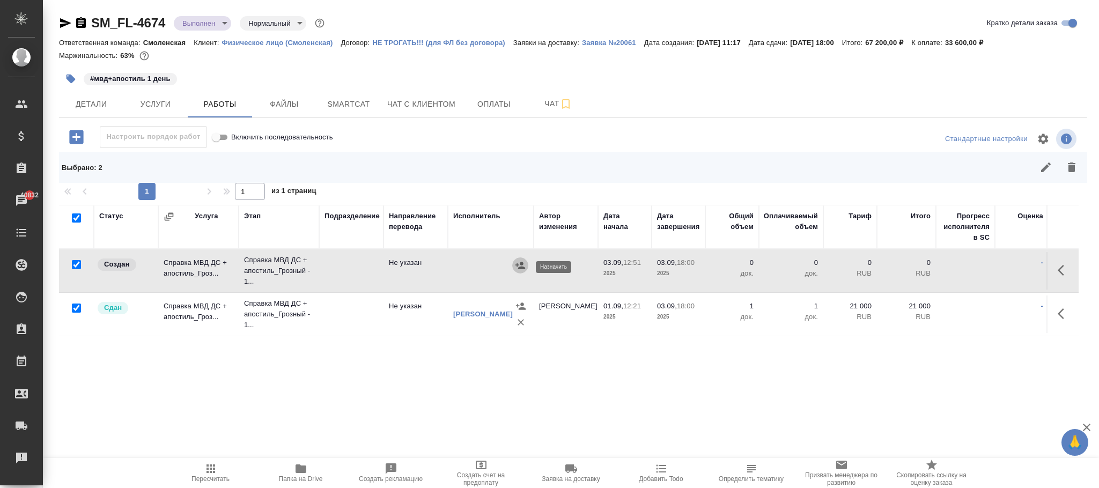
click at [515, 264] on icon "button" at bounding box center [520, 265] width 11 height 11
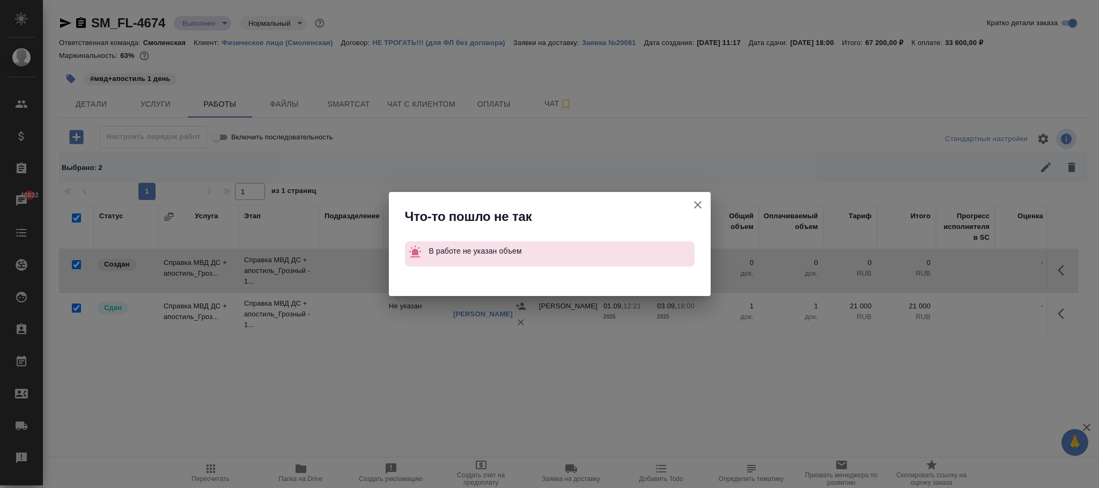
drag, startPoint x: 697, startPoint y: 206, endPoint x: 1098, endPoint y: 309, distance: 413.5
click at [696, 206] on icon "button" at bounding box center [698, 205] width 8 height 8
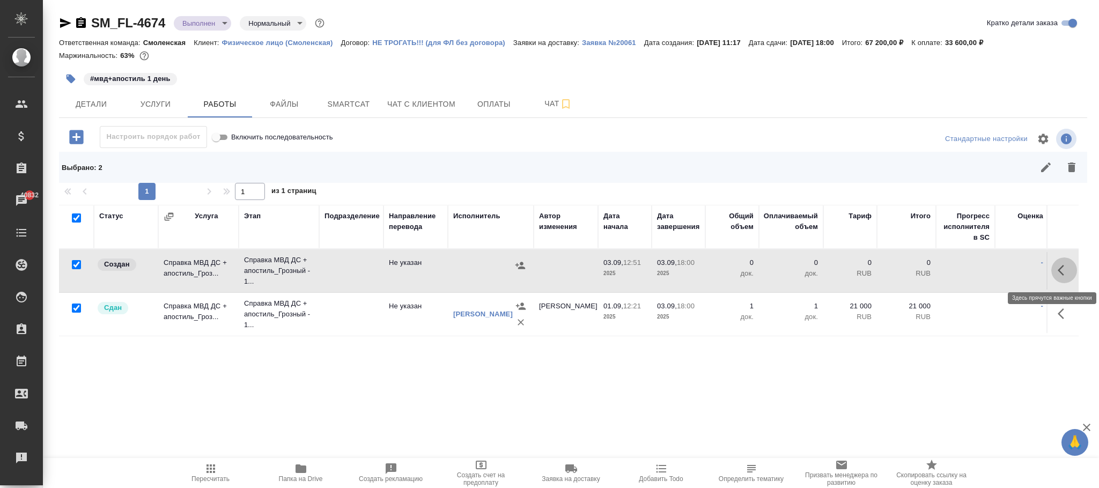
click at [1057, 276] on icon "button" at bounding box center [1063, 270] width 13 height 13
click at [988, 268] on icon "button" at bounding box center [985, 270] width 10 height 10
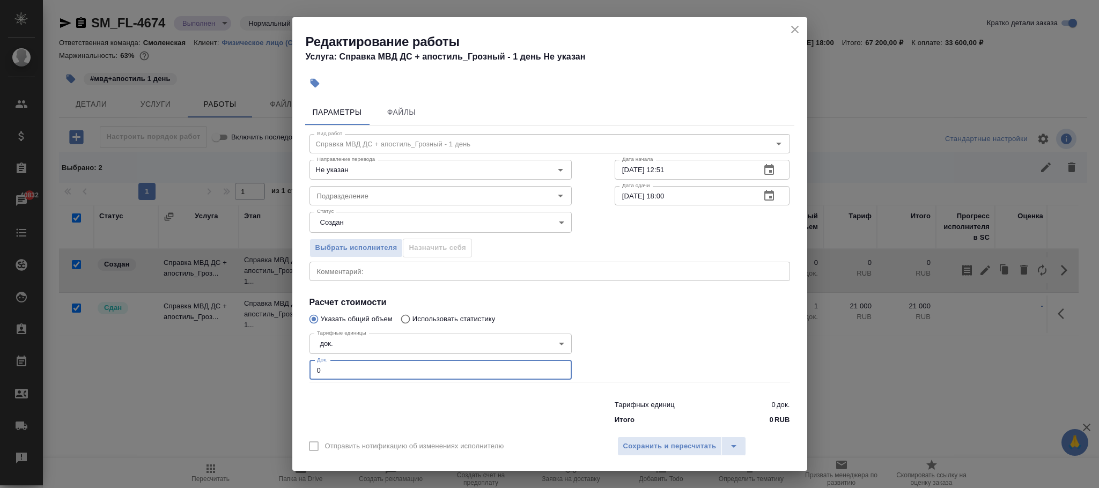
drag, startPoint x: 361, startPoint y: 369, endPoint x: 181, endPoint y: 373, distance: 180.2
click at [181, 373] on div "Редактирование работы Услуга: Справка МВД ДС + апостиль_Грозный - 1 день Не ука…" at bounding box center [549, 244] width 1099 height 488
type input "1"
click at [658, 447] on span "Сохранить и пересчитать" at bounding box center [669, 446] width 93 height 12
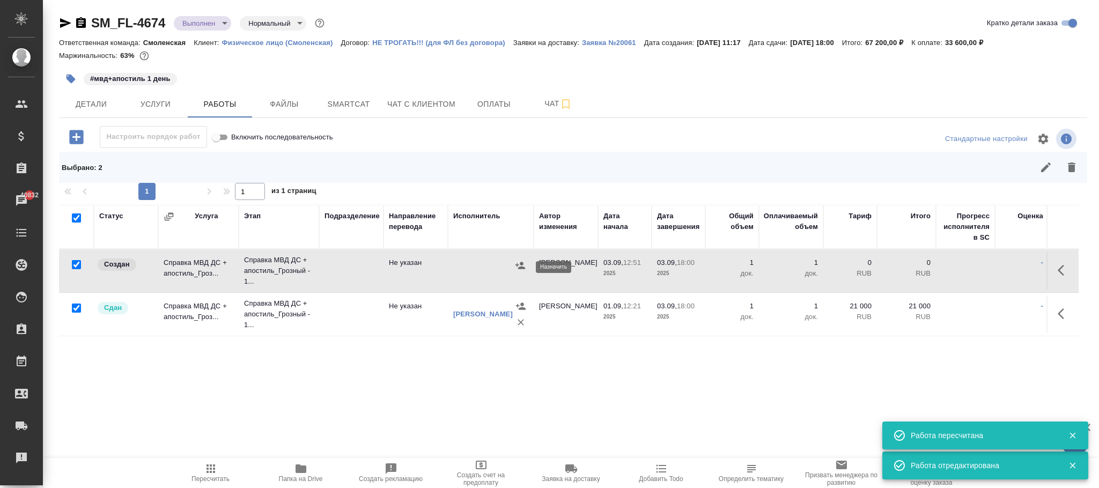
click at [517, 268] on icon "button" at bounding box center [520, 265] width 10 height 7
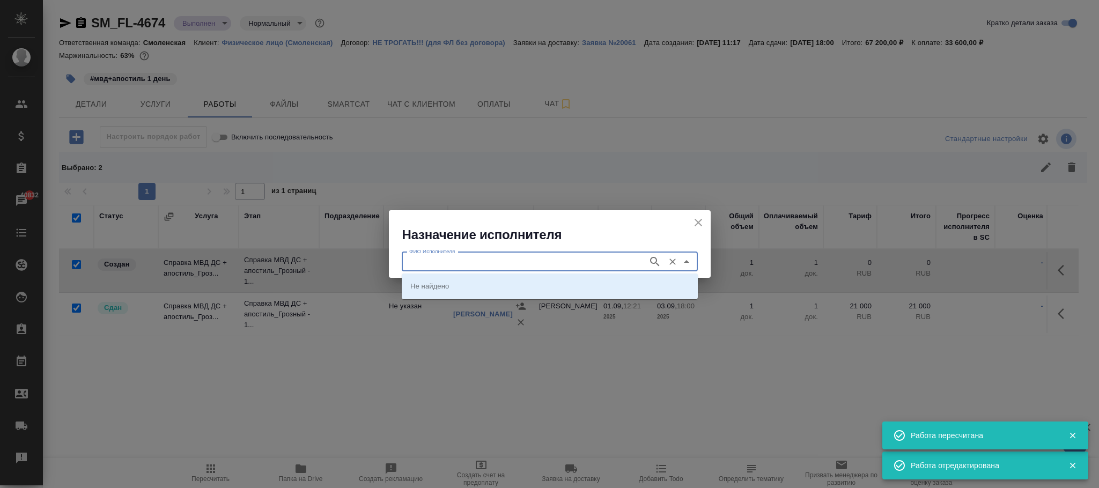
click at [454, 263] on input "ФИО Исполнителя" at bounding box center [524, 261] width 238 height 13
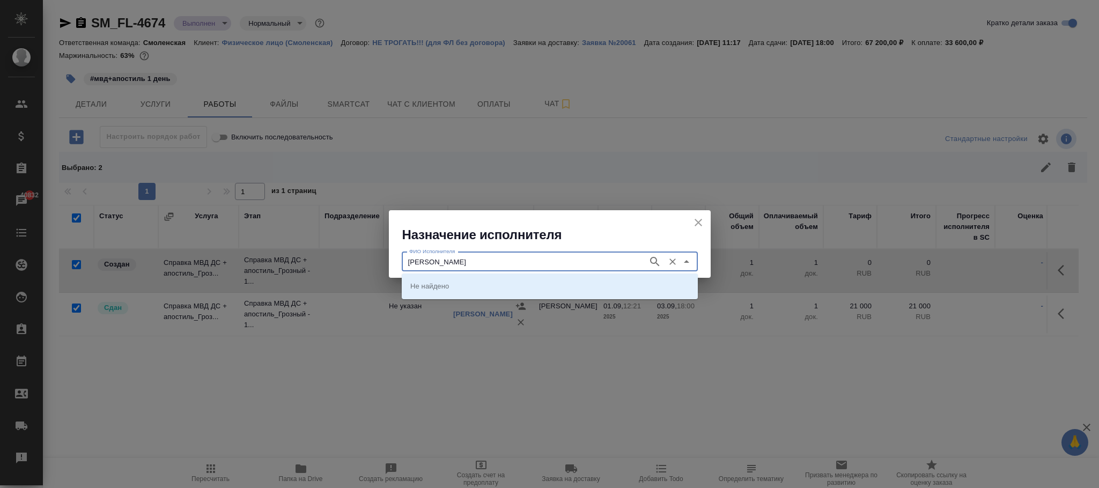
type input "ибрагимов"
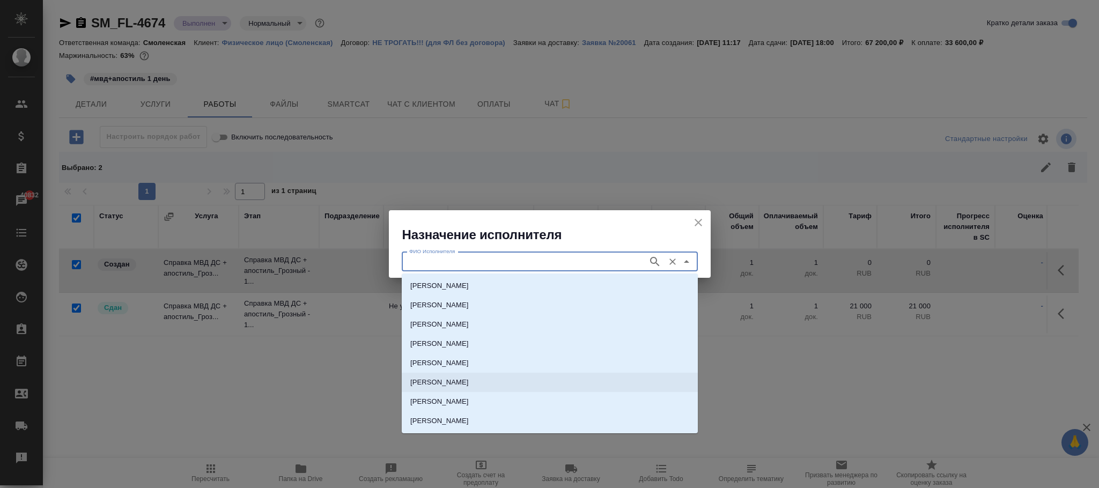
click at [483, 377] on li "Ибрагимов Беслан" at bounding box center [550, 382] width 296 height 19
type input "Ибрагимов Беслан"
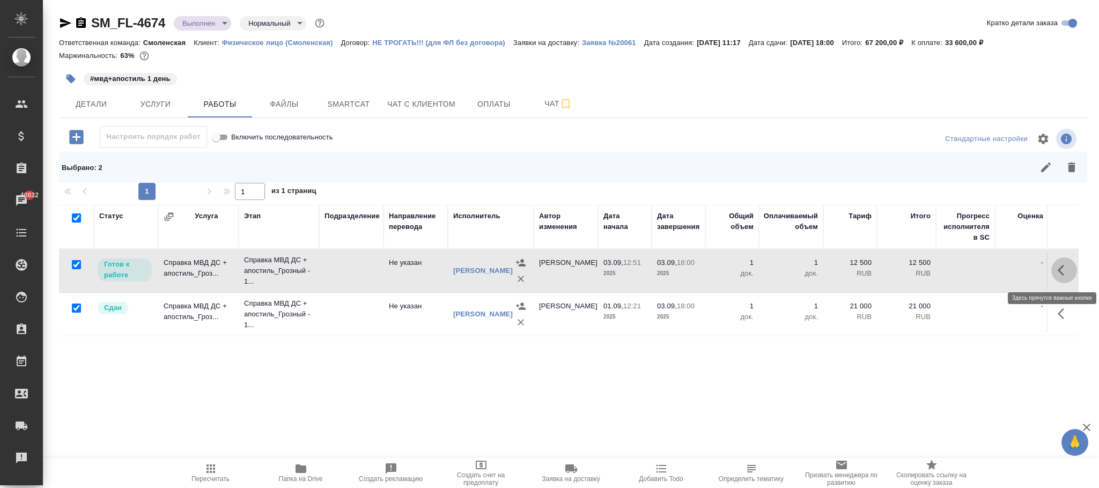
click at [1057, 272] on icon "button" at bounding box center [1060, 270] width 6 height 11
click at [1025, 262] on button "button" at bounding box center [1023, 270] width 18 height 26
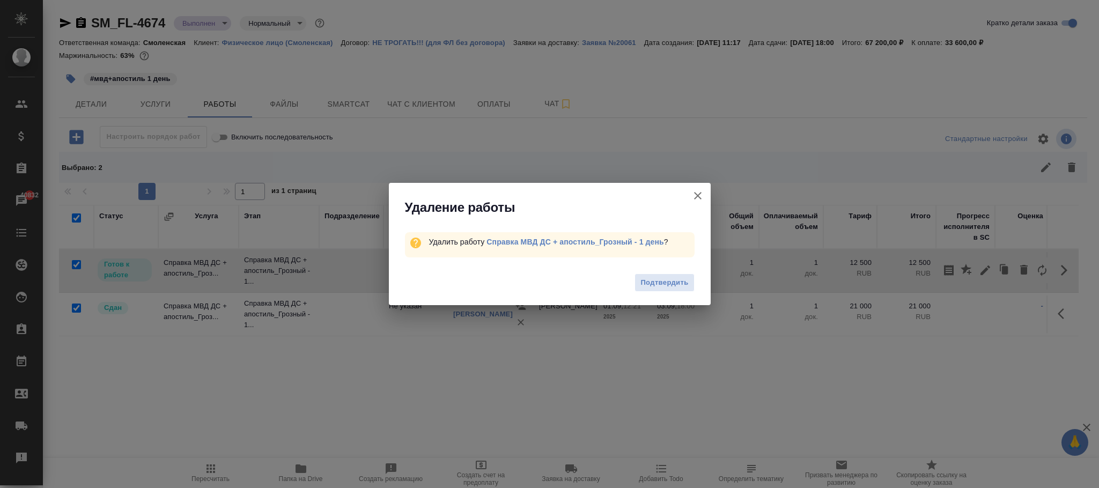
drag, startPoint x: 665, startPoint y: 285, endPoint x: 688, endPoint y: 287, distance: 23.6
click at [666, 285] on span "Подтвердить" at bounding box center [664, 283] width 48 height 12
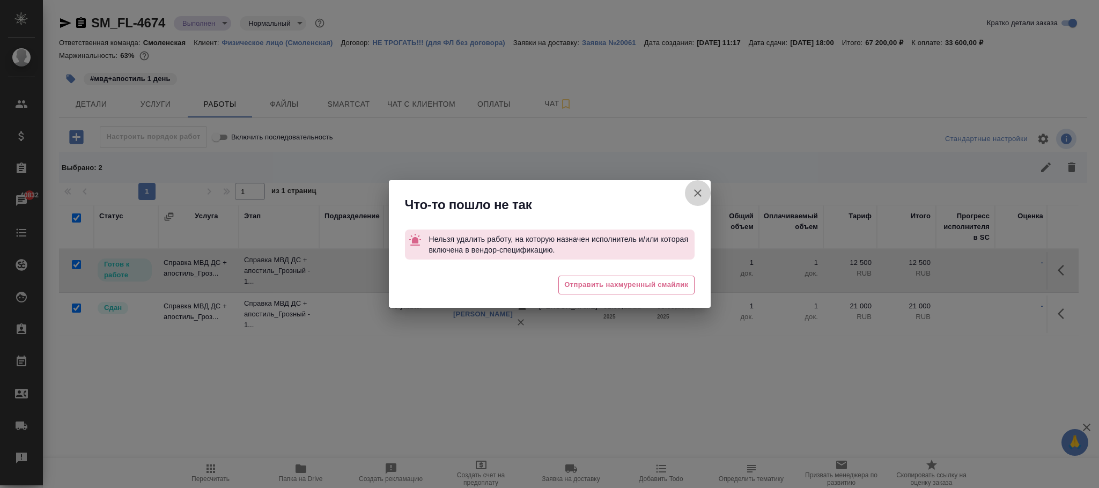
click at [701, 195] on icon "button" at bounding box center [697, 193] width 13 height 13
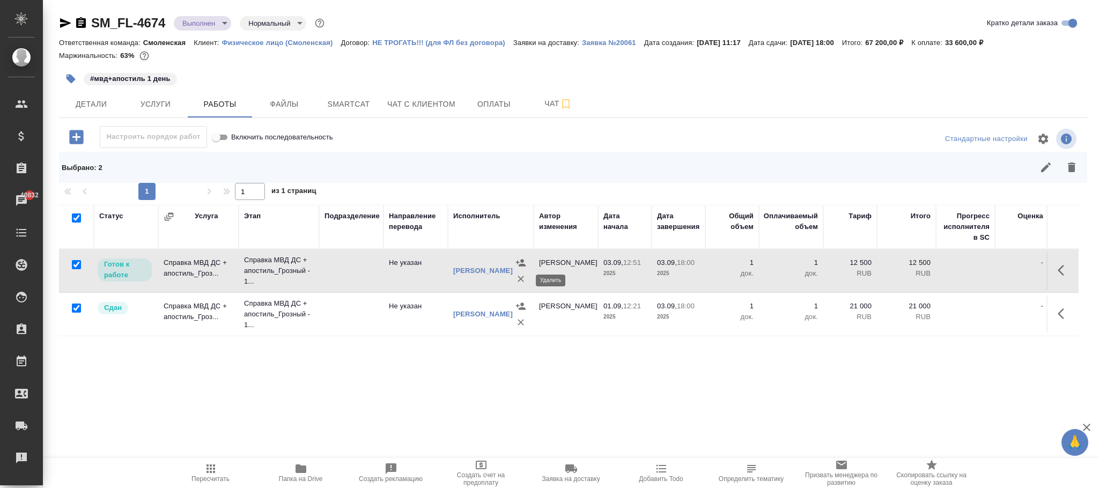
click at [517, 280] on icon "button" at bounding box center [520, 278] width 11 height 11
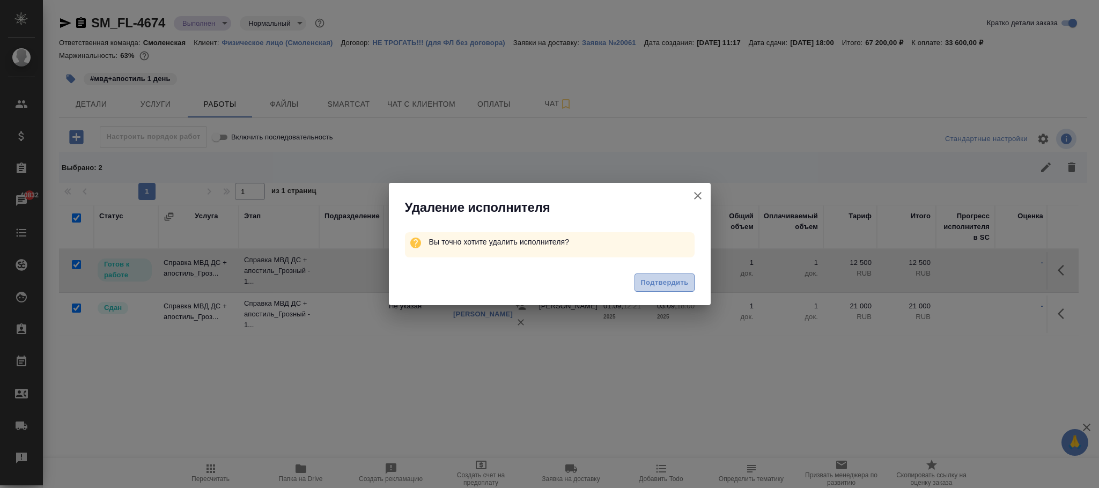
drag, startPoint x: 654, startPoint y: 278, endPoint x: 1011, endPoint y: 305, distance: 358.0
click at [663, 279] on span "Подтвердить" at bounding box center [664, 283] width 48 height 12
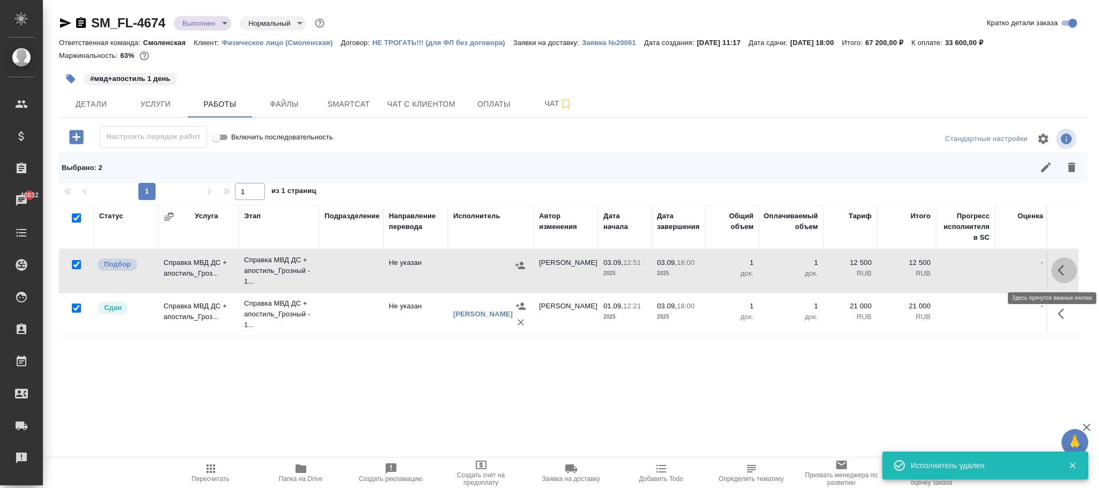
click at [1059, 271] on icon "button" at bounding box center [1060, 270] width 6 height 11
click at [1023, 269] on icon "button" at bounding box center [1024, 270] width 8 height 10
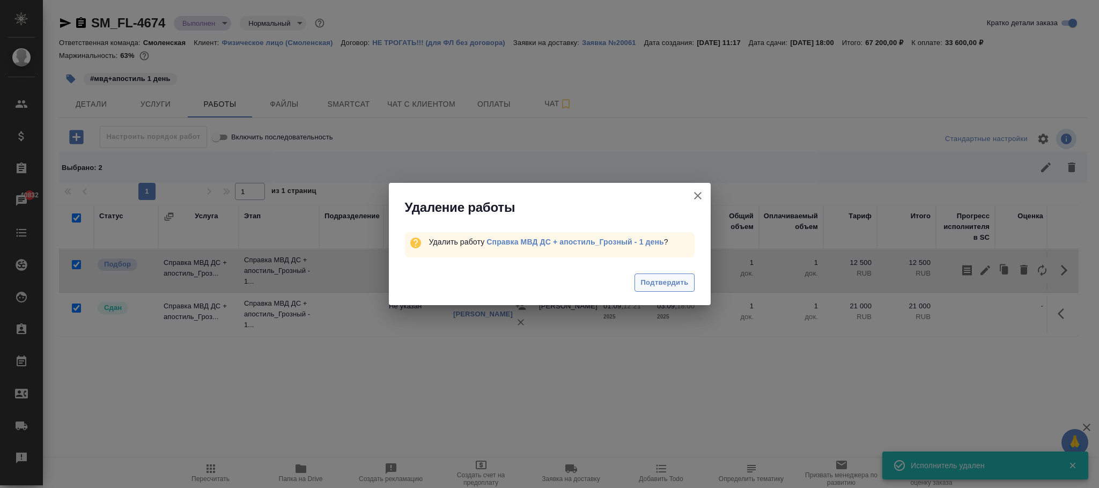
click at [680, 281] on span "Подтвердить" at bounding box center [664, 283] width 48 height 12
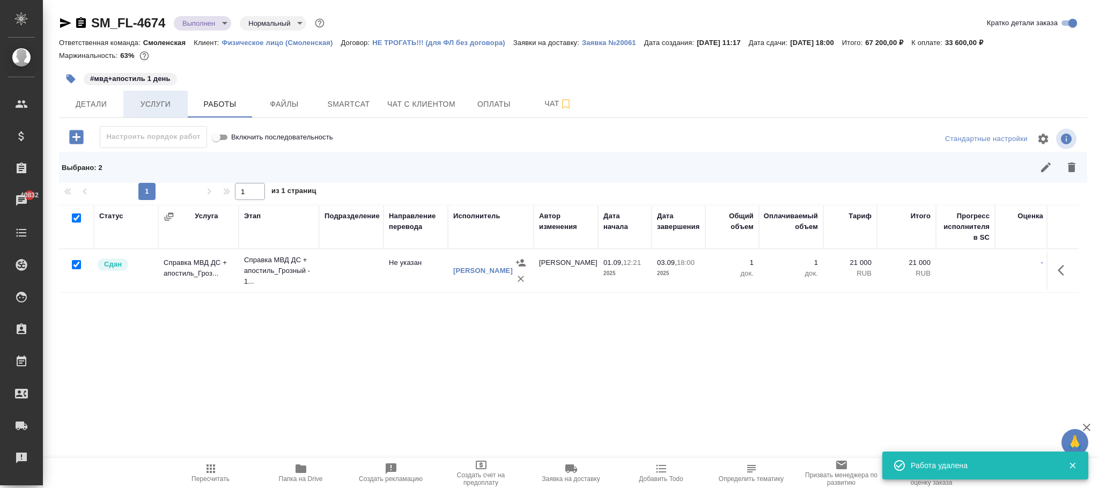
click at [167, 103] on span "Услуги" at bounding box center [155, 104] width 51 height 13
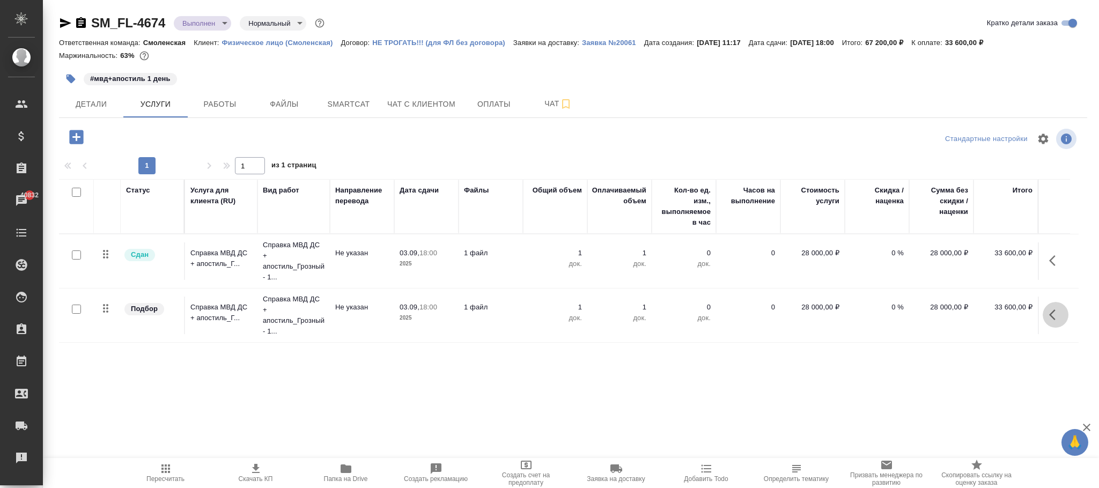
click at [1054, 314] on icon "button" at bounding box center [1055, 314] width 13 height 13
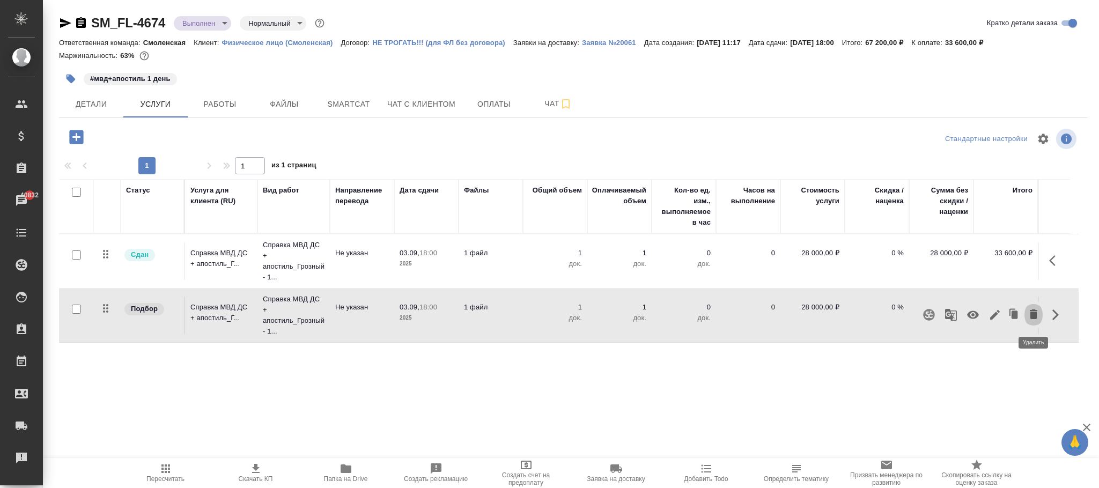
click at [1033, 317] on icon "button" at bounding box center [1033, 314] width 8 height 10
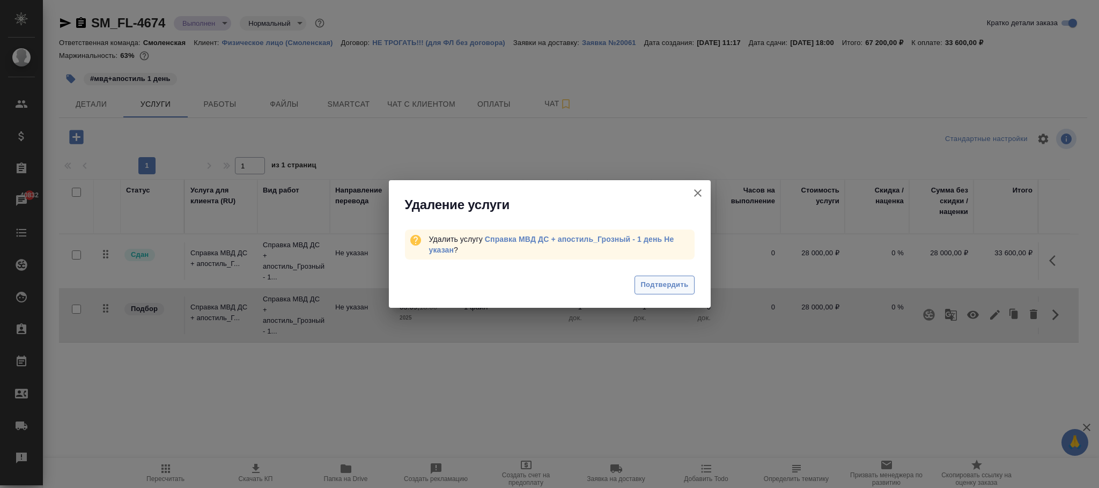
click at [642, 280] on span "Подтвердить" at bounding box center [664, 285] width 48 height 12
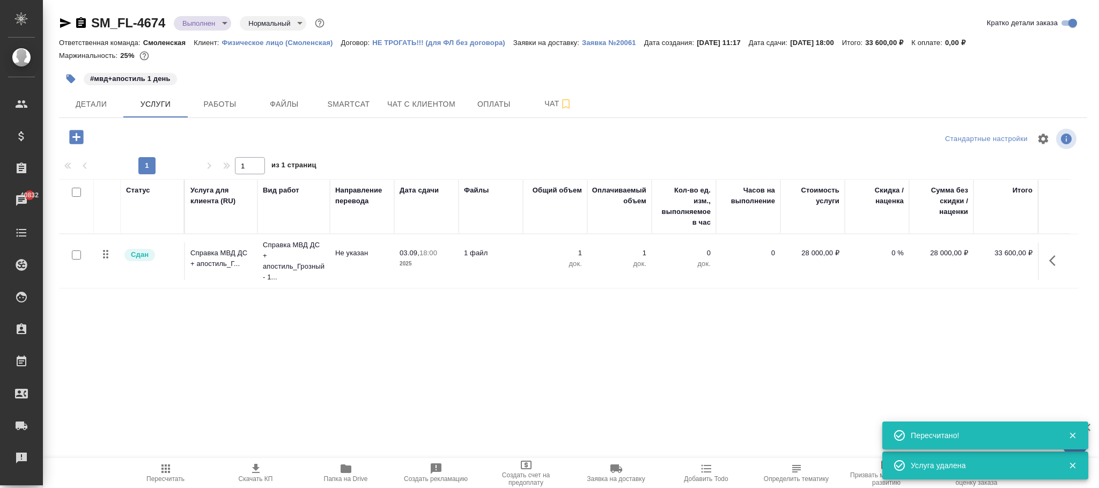
click at [169, 481] on span "Пересчитать" at bounding box center [165, 479] width 38 height 8
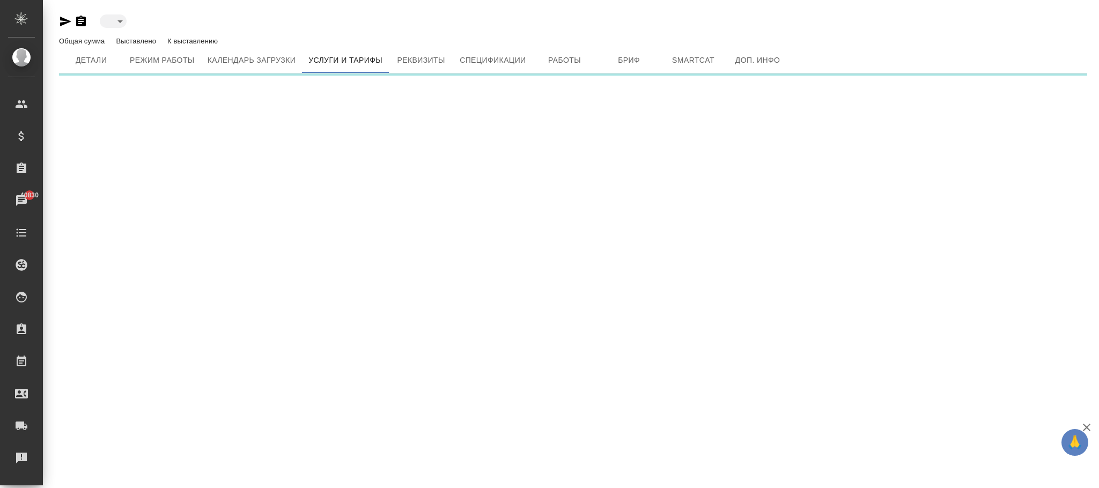
type input "active"
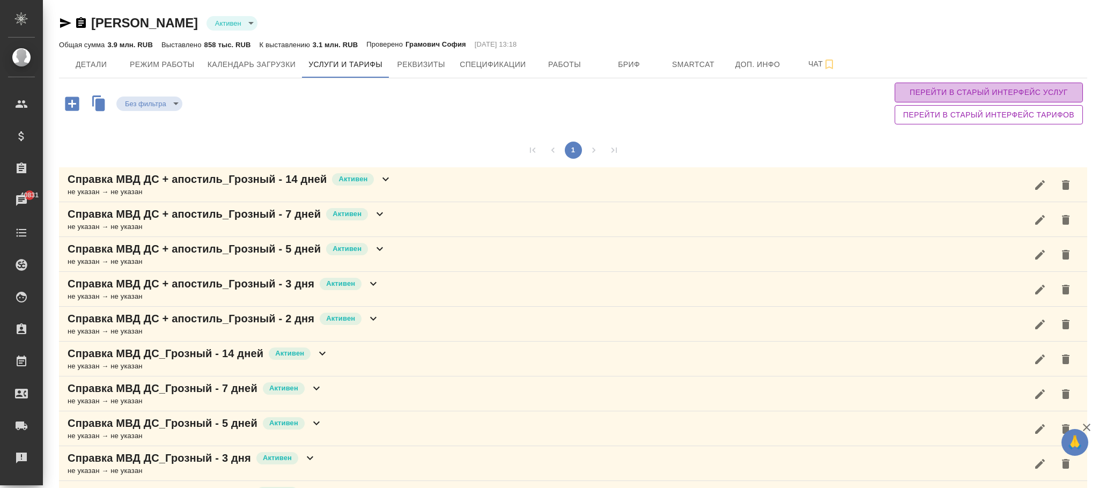
click at [935, 95] on span "Перейти в старый интерфейс услуг" at bounding box center [988, 92] width 171 height 13
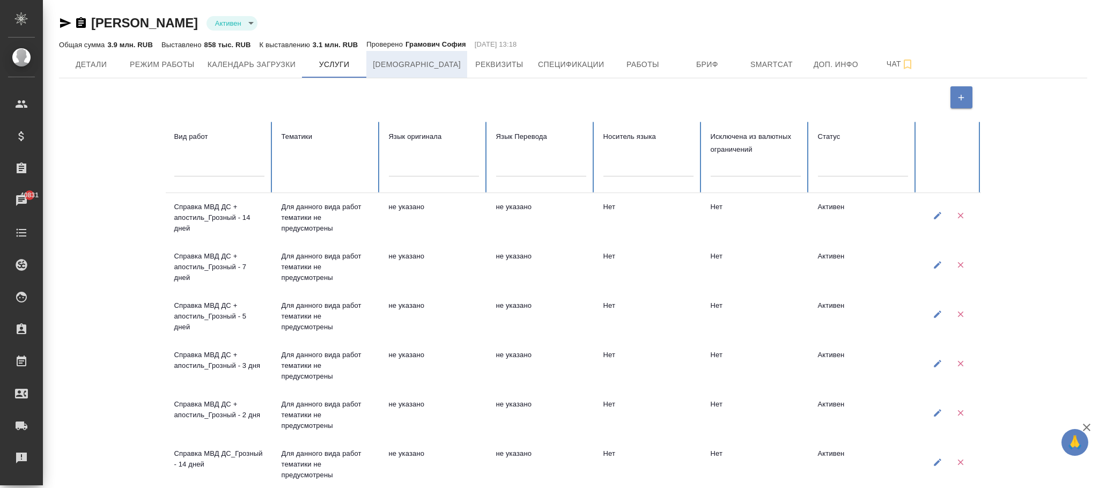
click at [404, 70] on span "[DEMOGRAPHIC_DATA]" at bounding box center [417, 64] width 88 height 13
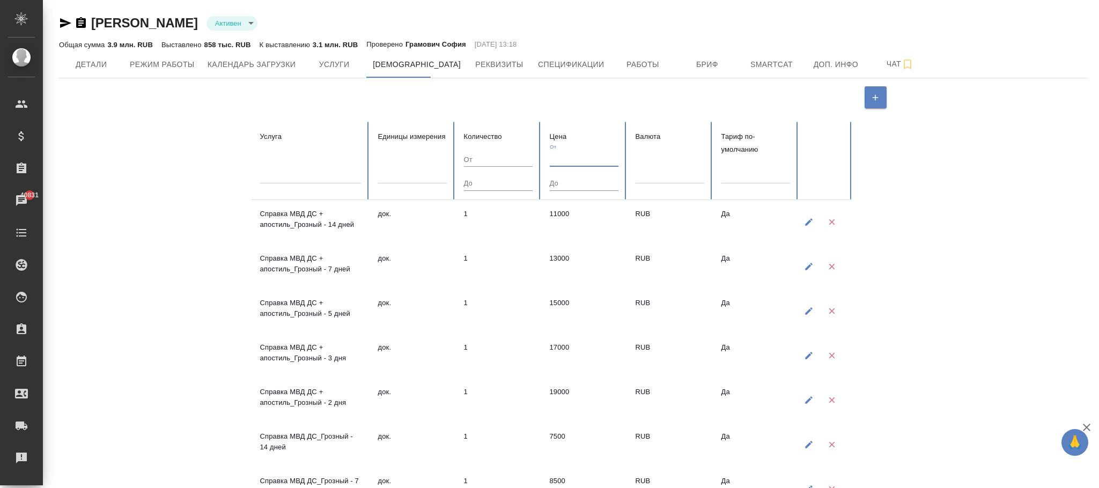
click at [579, 161] on input "number" at bounding box center [584, 159] width 69 height 15
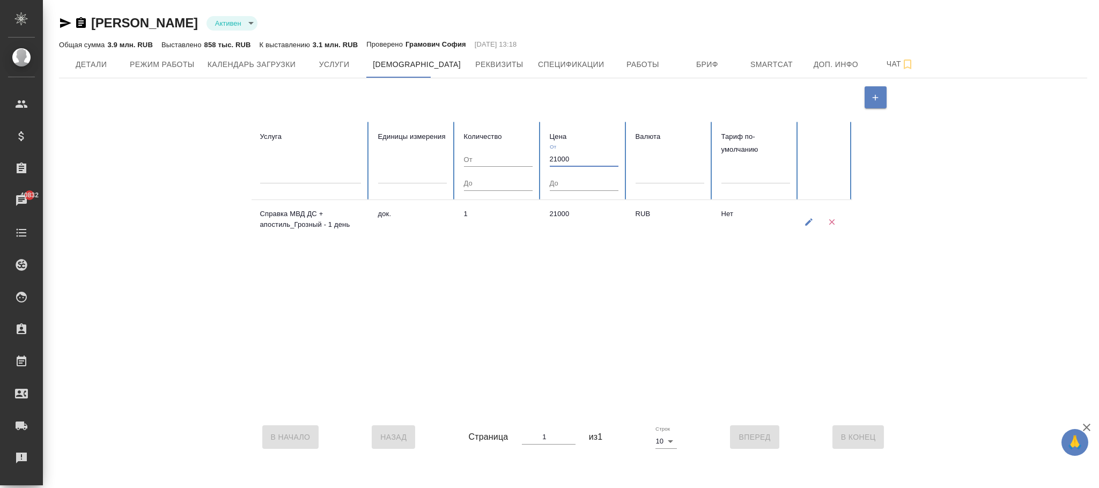
type input "21000"
click at [807, 224] on icon "button" at bounding box center [809, 223] width 8 height 8
type input "61c2f97d09ce4c30c9dce483"
type input "5a8b1489cc6b4906c91bfd8b"
type textarea "1"
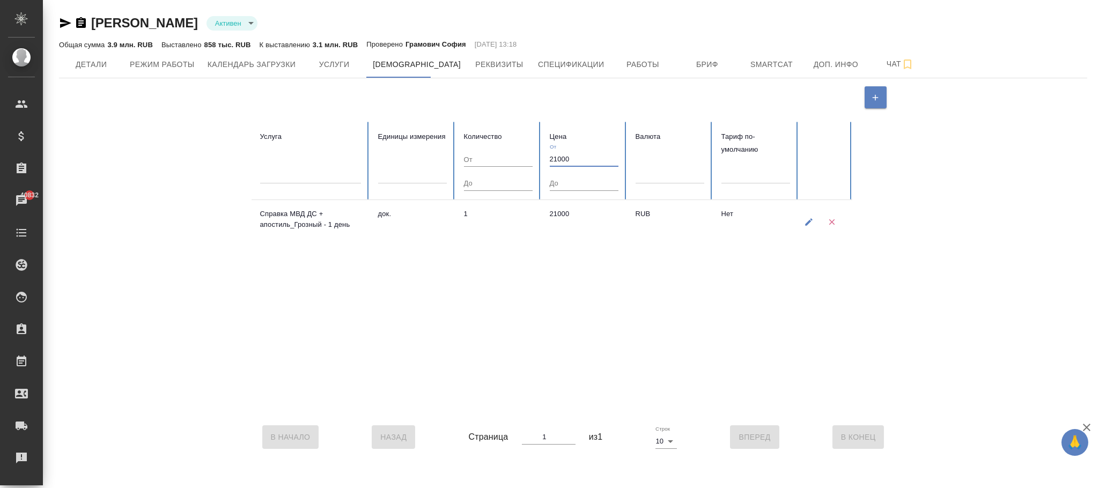
type textarea "21000"
type input "RUB"
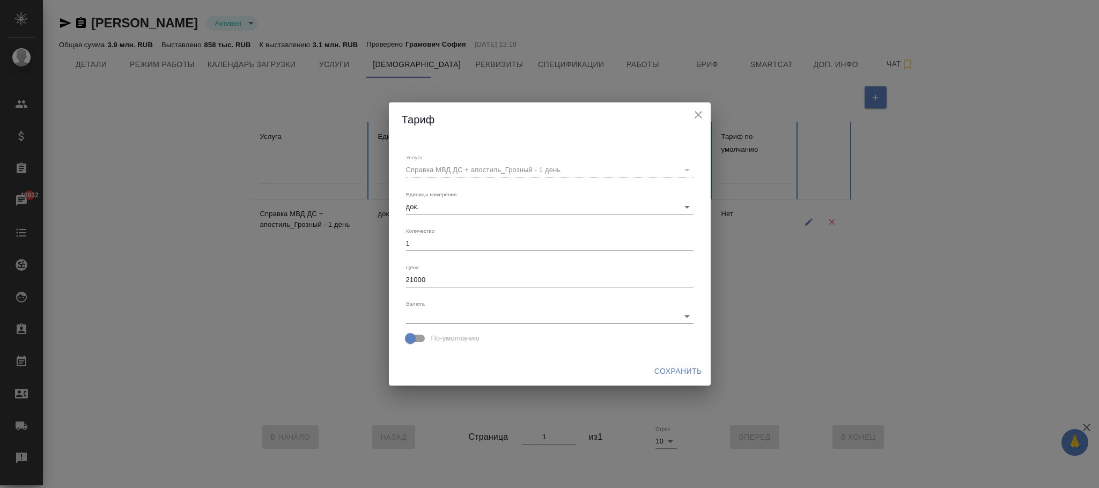
click at [567, 171] on div "Справка МВД ДС + апостиль_Грозный - 1 день" at bounding box center [549, 169] width 287 height 15
drag, startPoint x: 558, startPoint y: 168, endPoint x: 359, endPoint y: 174, distance: 199.5
click at [359, 174] on div "Тариф Услуга Справка МВД ДС + апостиль_Грозный - 1 день 61c2f97d09ce4c30c9dce48…" at bounding box center [549, 244] width 1099 height 488
click at [700, 118] on icon "close" at bounding box center [698, 114] width 13 height 13
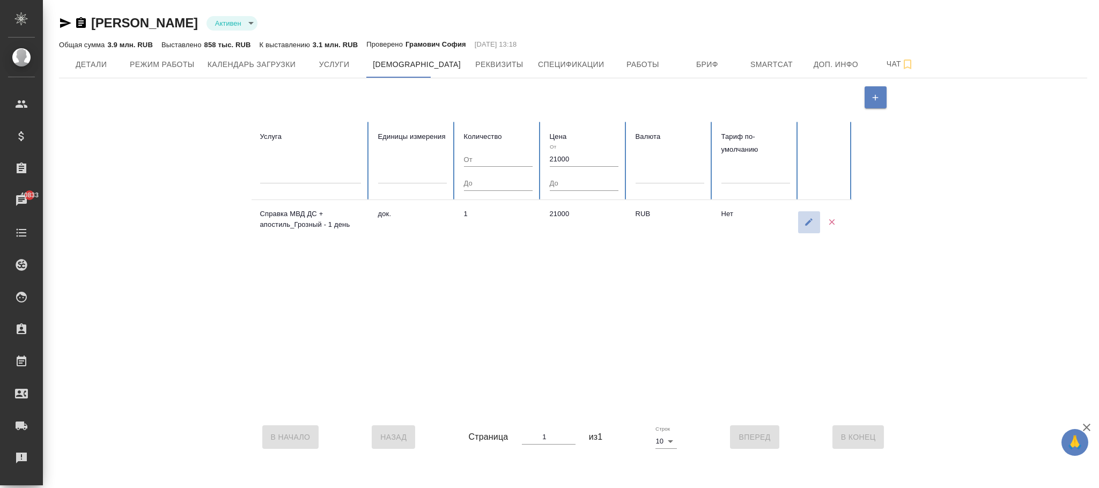
click at [809, 221] on icon "button" at bounding box center [809, 223] width 8 height 8
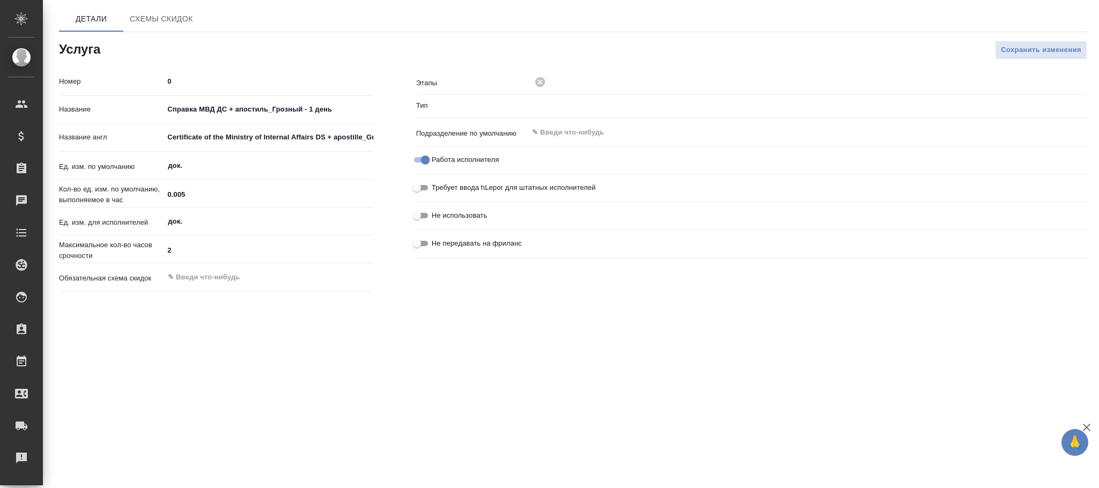
type input "Прочее"
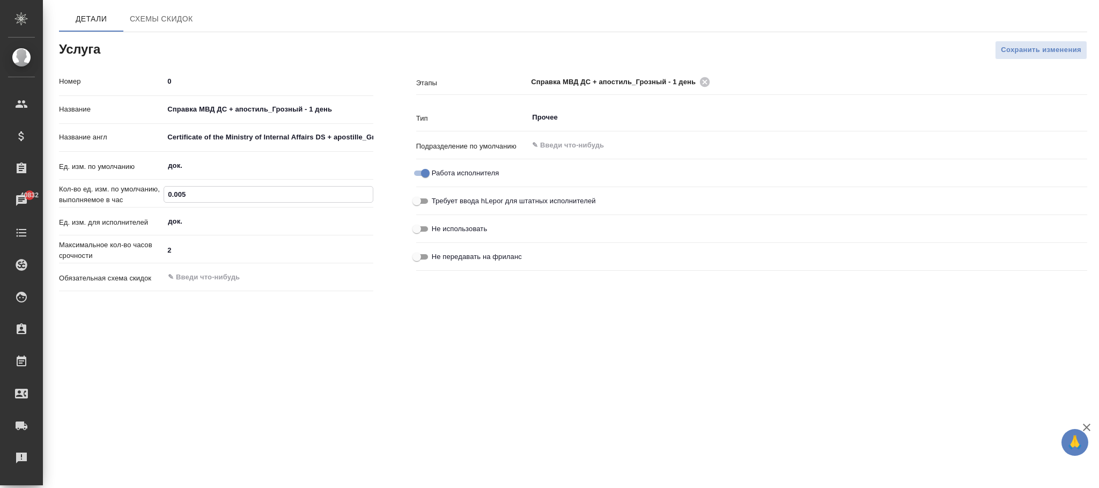
drag, startPoint x: 232, startPoint y: 189, endPoint x: 87, endPoint y: 176, distance: 145.3
click at [36, 177] on div ".cls-1 fill:#fff; AWATERA Фокина Наталья n.fokina Клиенты Спецификации Заказы 4…" at bounding box center [549, 244] width 1099 height 488
click at [1037, 47] on span "Сохранить изменения" at bounding box center [1040, 50] width 80 height 12
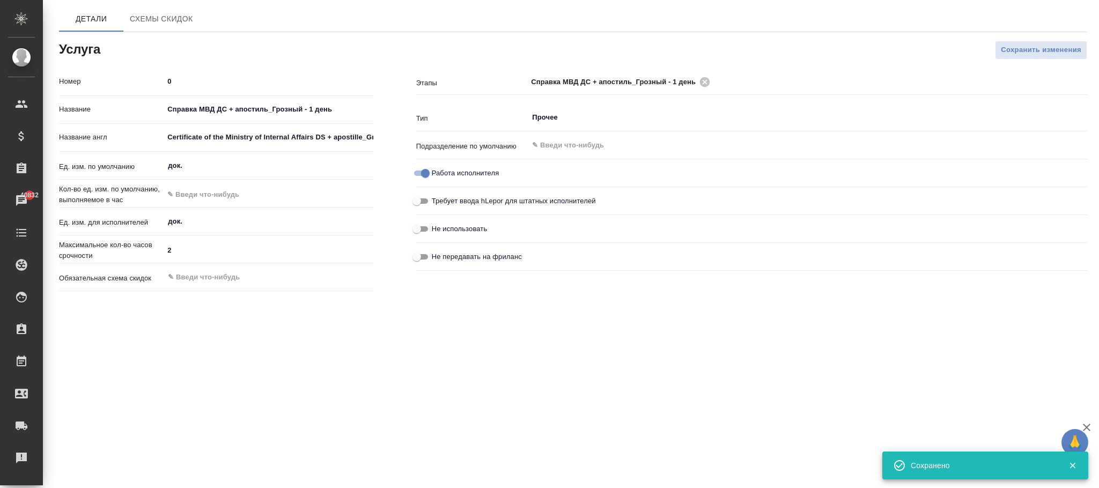
type input "0"
click at [167, 109] on input "Справка МВД ДС + апостиль_Грозный - 1 день" at bounding box center [268, 110] width 208 height 16
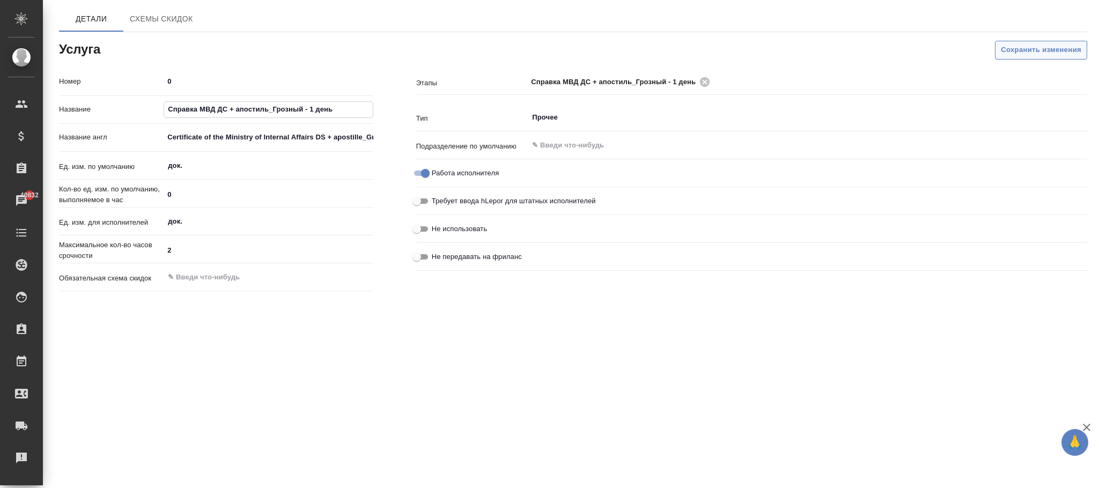
click at [1012, 47] on span "Сохранить изменения" at bounding box center [1040, 50] width 80 height 12
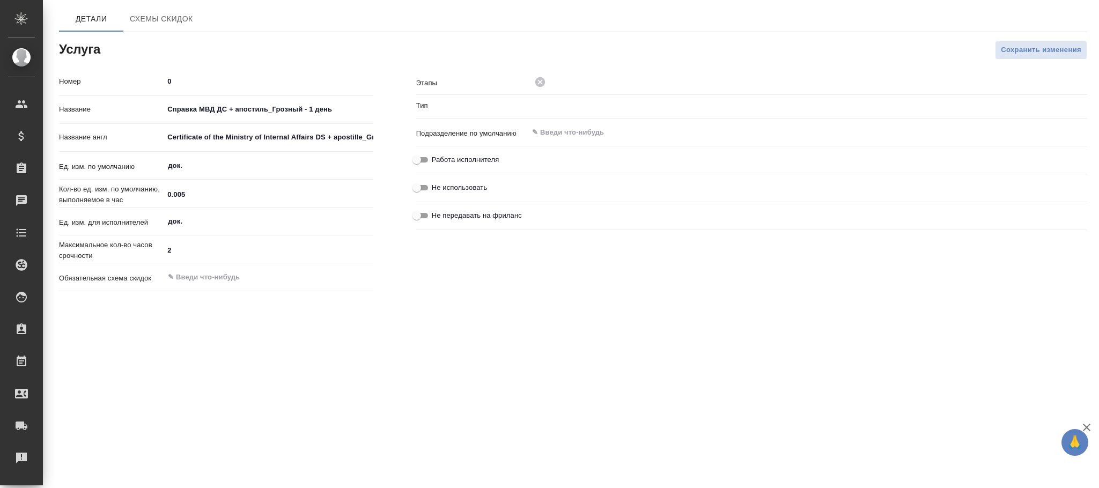
type input "Прочее"
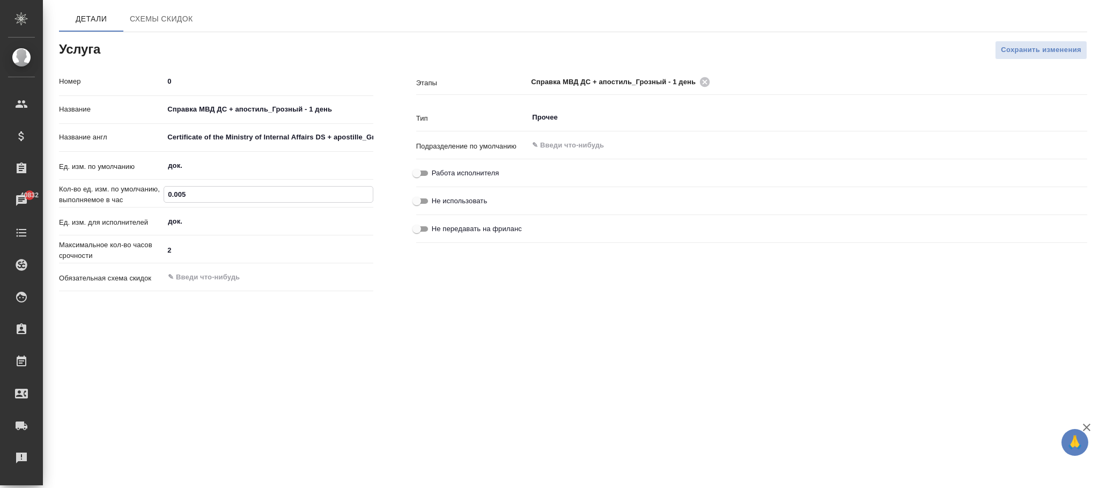
drag, startPoint x: 214, startPoint y: 194, endPoint x: 97, endPoint y: 177, distance: 118.6
click at [97, 177] on div "Номер 0 Название Справка МВД ДС + апостиль_Грозный - 1 день Название англ Certi…" at bounding box center [216, 183] width 314 height 223
type input "0"
click at [1043, 51] on span "Сохранить изменения" at bounding box center [1040, 50] width 80 height 12
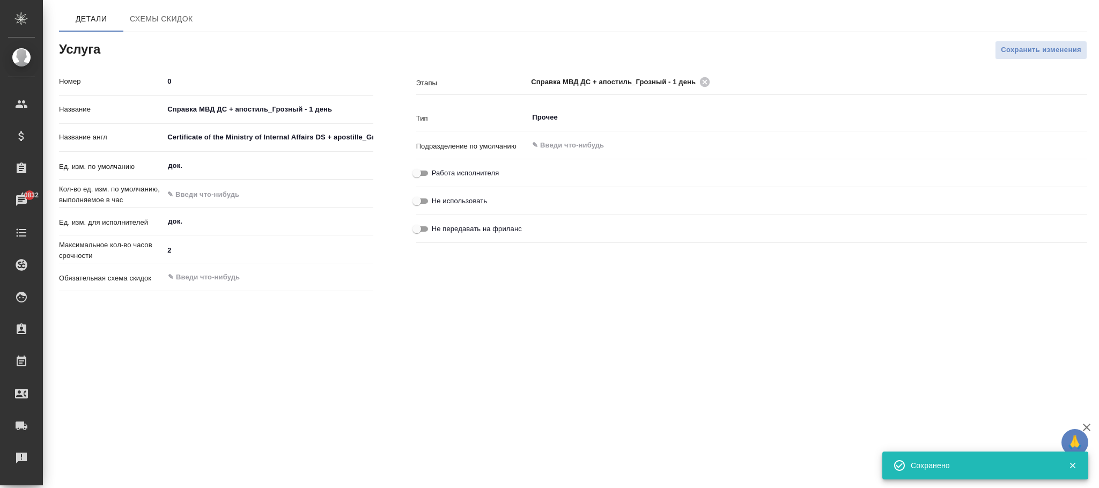
type input "0"
click at [169, 105] on input "Справка МВД ДС + апостиль_Грозный - 1 день" at bounding box center [268, 110] width 209 height 16
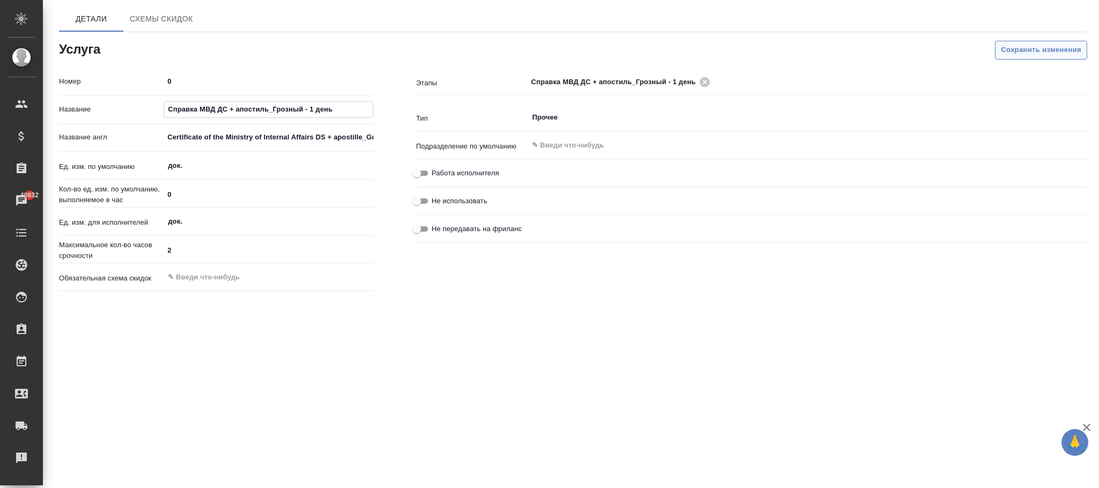
click at [1034, 47] on span "Сохранить изменения" at bounding box center [1040, 50] width 80 height 12
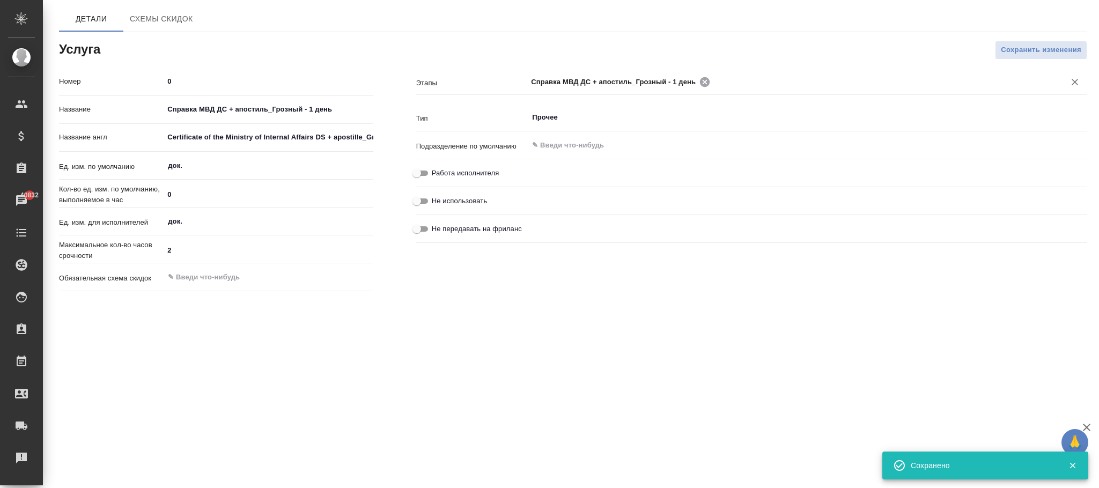
click at [705, 82] on icon at bounding box center [705, 82] width 12 height 12
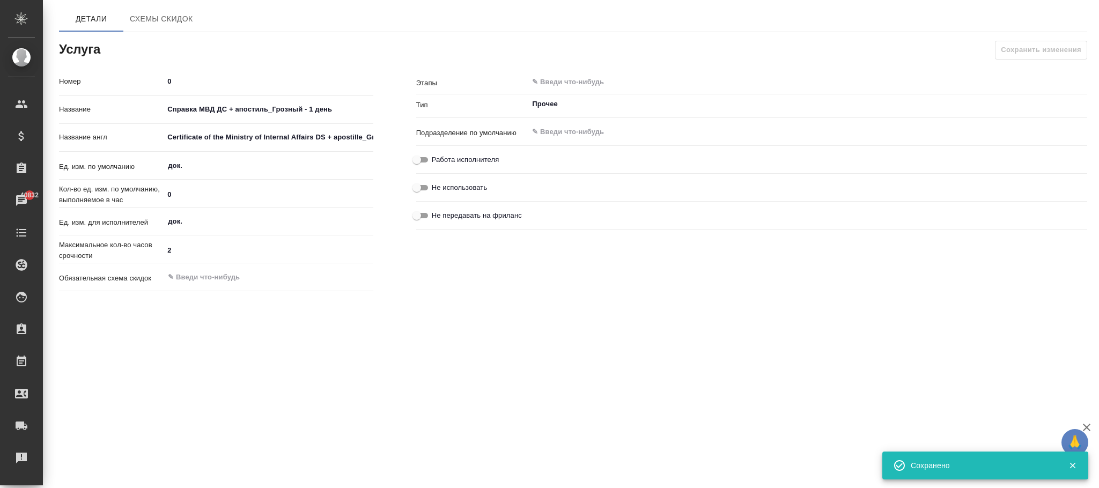
click at [594, 80] on input "text" at bounding box center [789, 82] width 517 height 13
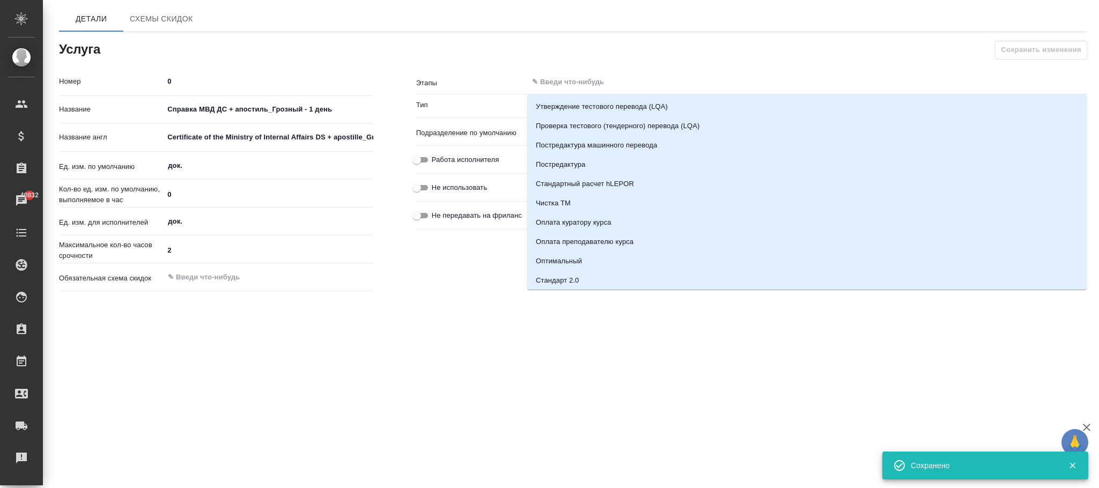
paste input "Справка МВД ДС + апостиль_Грозный - 1 день"
type input "Справка МВД ДС + апостиль_Грозный - 1 день"
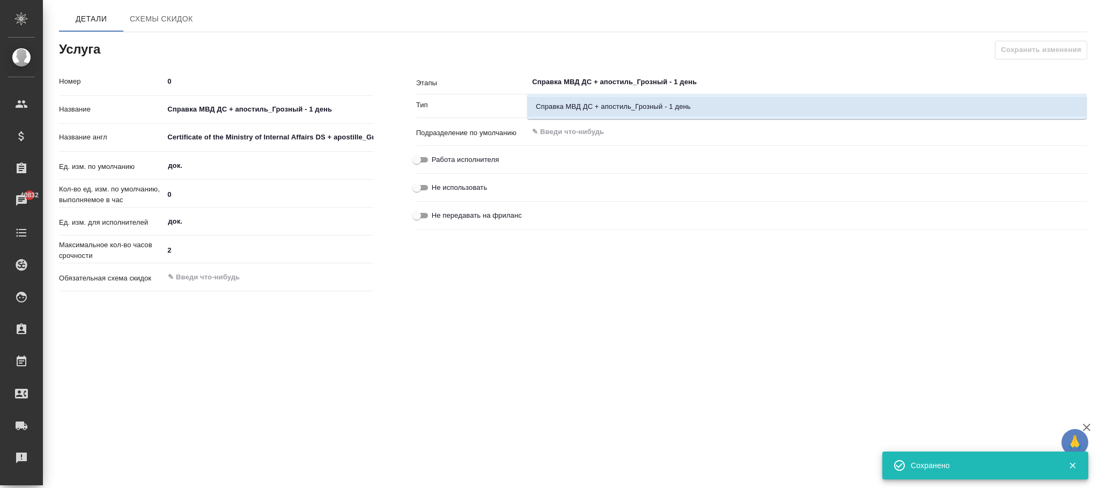
click at [618, 108] on li "Справка МВД ДС + апостиль_Грозный - 1 день" at bounding box center [806, 106] width 559 height 19
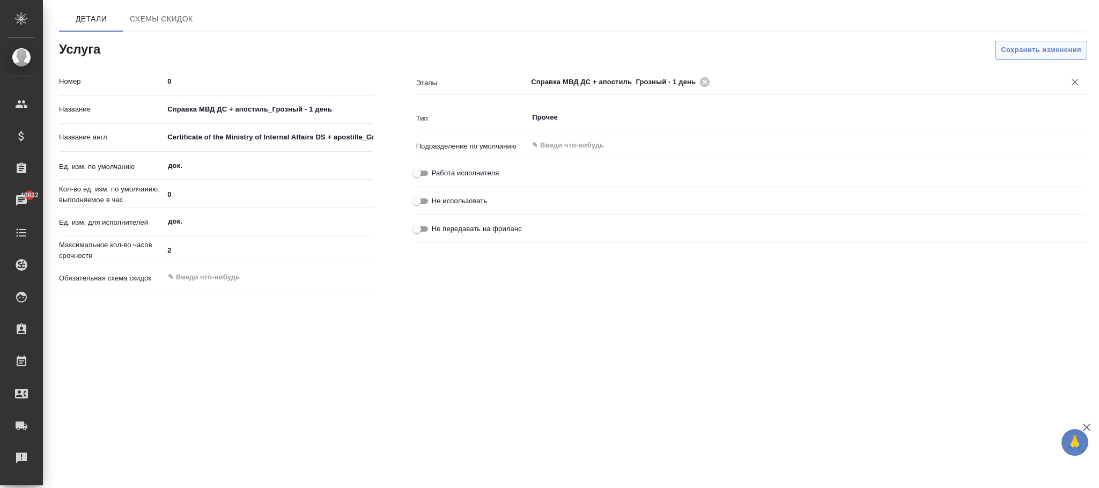
click at [1026, 49] on span "Сохранить изменения" at bounding box center [1040, 50] width 80 height 12
